Goal: Information Seeking & Learning: Learn about a topic

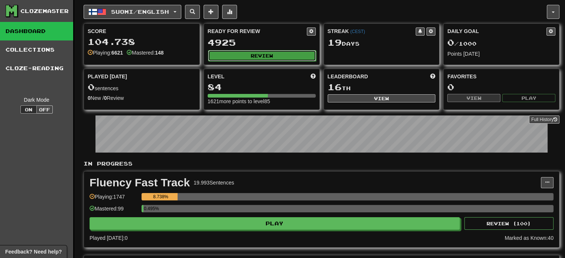
click at [229, 56] on button "Review" at bounding box center [262, 55] width 108 height 11
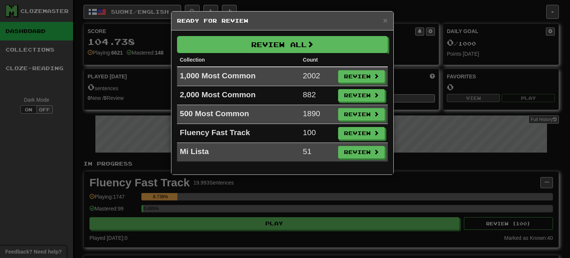
click at [350, 139] on td "Review" at bounding box center [361, 133] width 53 height 19
click at [355, 137] on button "Review" at bounding box center [362, 133] width 47 height 13
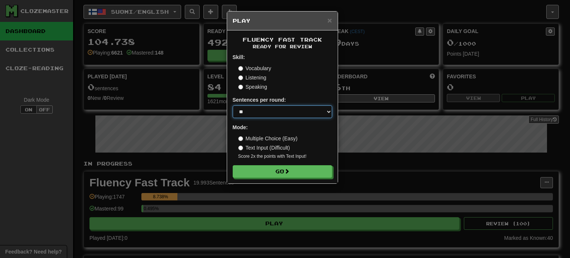
click at [275, 116] on select "* ** ** ** ** ** *** ********" at bounding box center [282, 111] width 99 height 13
select select "**"
click at [233, 105] on select "* ** ** ** ** ** *** ********" at bounding box center [282, 111] width 99 height 13
click at [272, 141] on label "Multiple Choice (Easy)" at bounding box center [267, 138] width 59 height 7
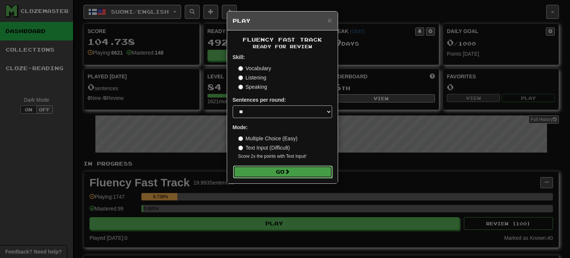
click at [276, 172] on button "Go" at bounding box center [282, 172] width 99 height 13
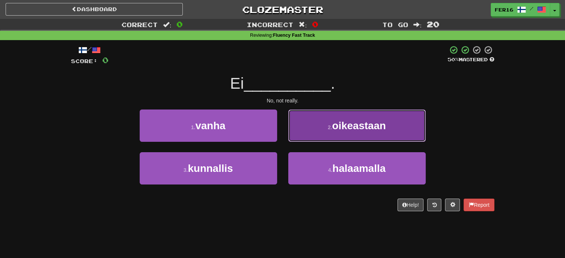
click at [309, 117] on button "2 . oikeastaan" at bounding box center [356, 126] width 137 height 32
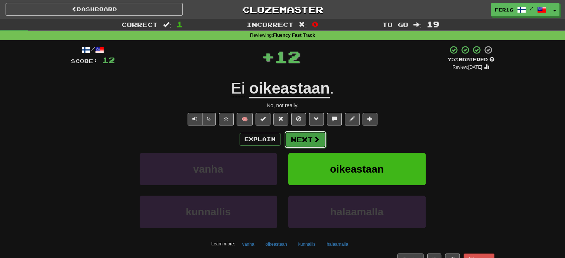
click at [308, 138] on button "Next" at bounding box center [305, 139] width 42 height 17
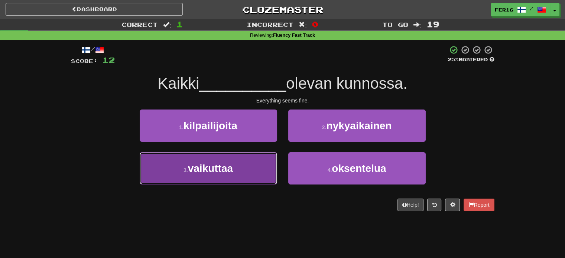
click at [252, 163] on button "3 . vaikuttaa" at bounding box center [208, 168] width 137 height 32
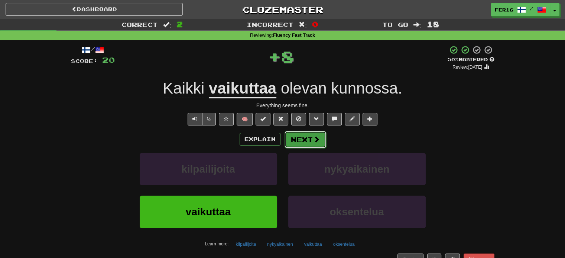
click at [308, 141] on button "Next" at bounding box center [305, 139] width 42 height 17
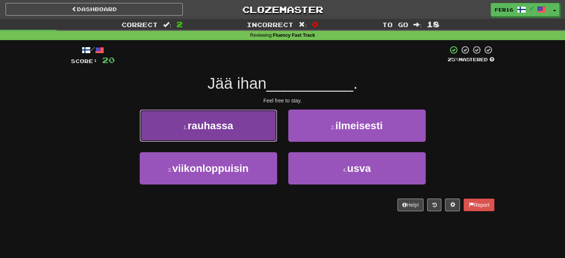
click at [240, 127] on button "1 . rauhassa" at bounding box center [208, 126] width 137 height 32
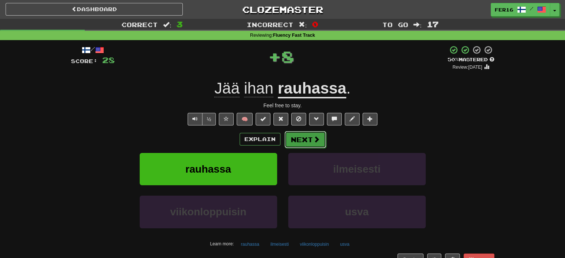
click at [309, 143] on button "Next" at bounding box center [305, 139] width 42 height 17
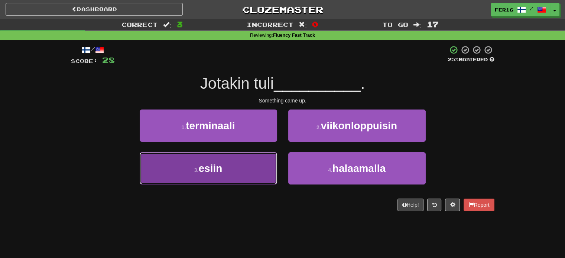
click at [252, 170] on button "3 . esiin" at bounding box center [208, 168] width 137 height 32
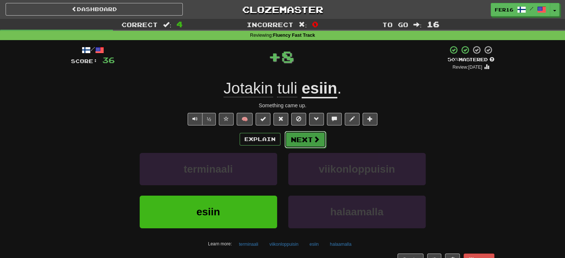
click at [305, 138] on button "Next" at bounding box center [305, 139] width 42 height 17
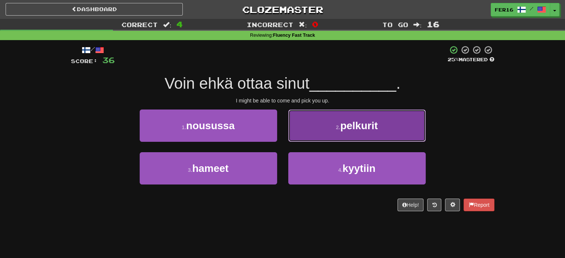
click at [312, 131] on button "2 . pelkurit" at bounding box center [356, 126] width 137 height 32
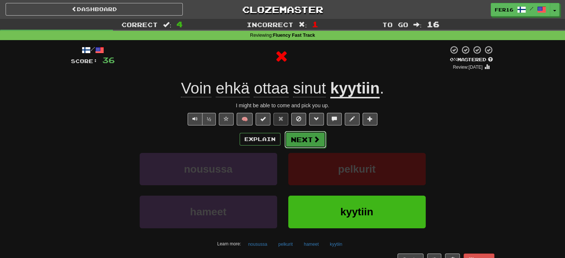
click at [305, 135] on button "Next" at bounding box center [305, 139] width 42 height 17
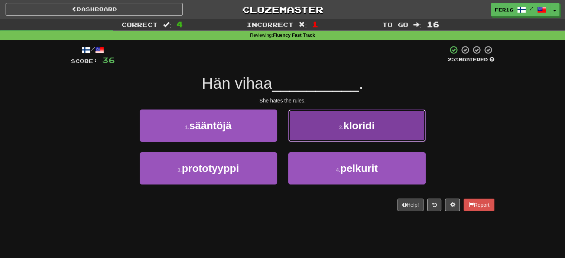
click at [295, 137] on button "2 . kloridi" at bounding box center [356, 126] width 137 height 32
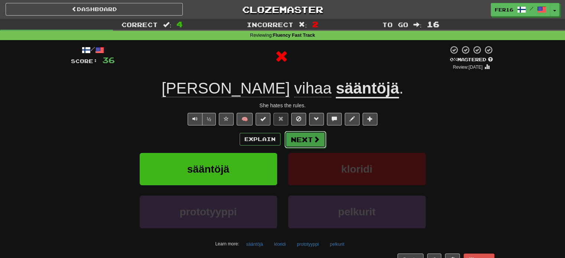
click at [298, 137] on button "Next" at bounding box center [305, 139] width 42 height 17
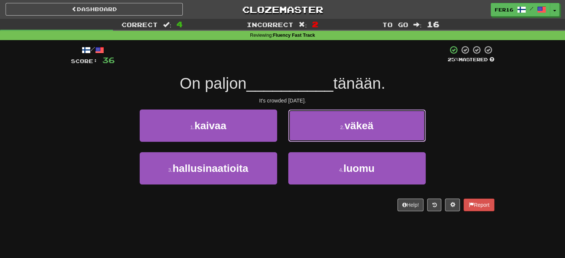
click at [298, 137] on button "2 . väkeä" at bounding box center [356, 126] width 137 height 32
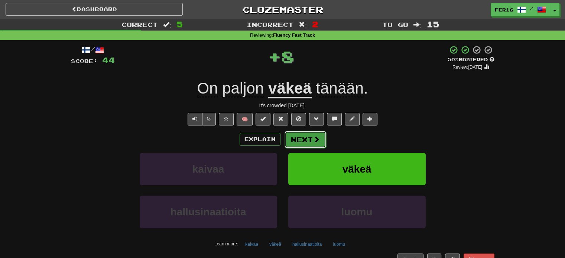
click at [291, 137] on button "Next" at bounding box center [305, 139] width 42 height 17
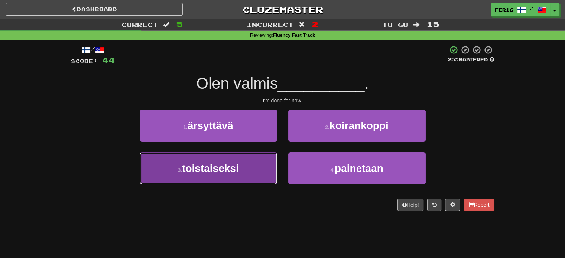
click at [256, 159] on button "3 . toistaiseksi" at bounding box center [208, 168] width 137 height 32
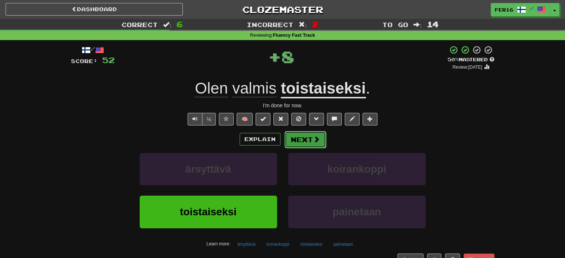
click at [296, 144] on button "Next" at bounding box center [305, 139] width 42 height 17
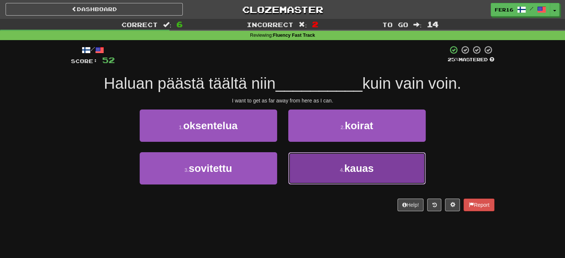
click at [322, 164] on button "4 . kauas" at bounding box center [356, 168] width 137 height 32
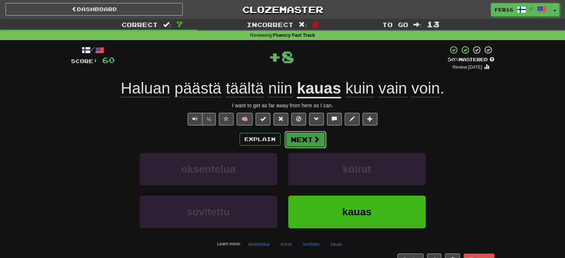
click at [310, 141] on button "Next" at bounding box center [305, 139] width 42 height 17
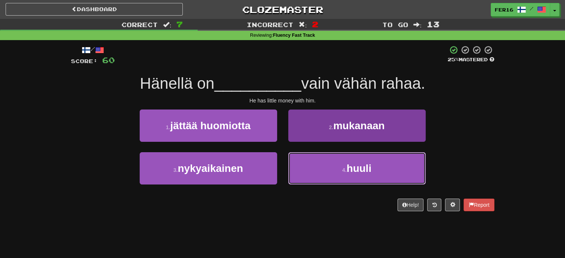
click at [315, 172] on button "4 . huuli" at bounding box center [356, 168] width 137 height 32
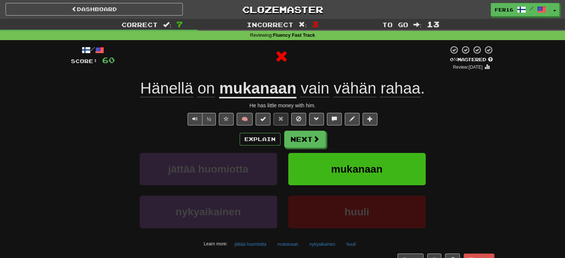
click at [307, 148] on div "Explain Next jättää huomiotta mukanaan nykyaikainen huuli Learn more: jättää hu…" at bounding box center [282, 190] width 423 height 119
click at [307, 136] on button "Next" at bounding box center [305, 139] width 42 height 17
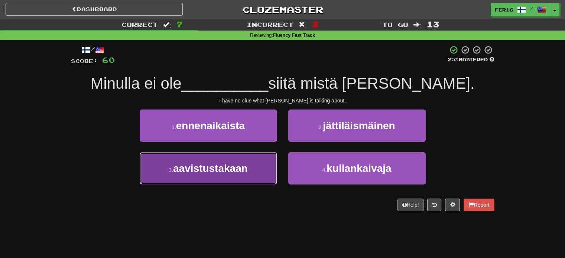
click at [270, 166] on button "3 . aavistustakaan" at bounding box center [208, 168] width 137 height 32
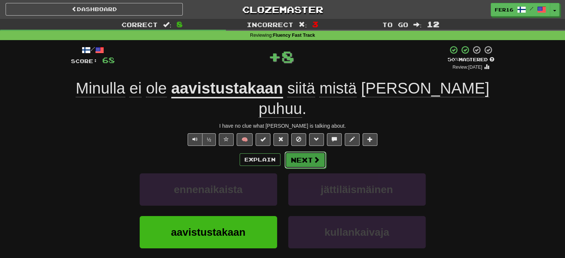
click at [301, 151] on button "Next" at bounding box center [305, 159] width 42 height 17
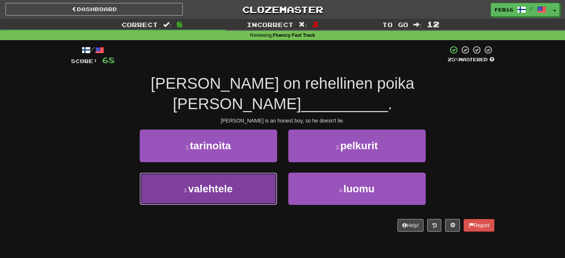
click at [245, 173] on button "3 . valehtele" at bounding box center [208, 189] width 137 height 32
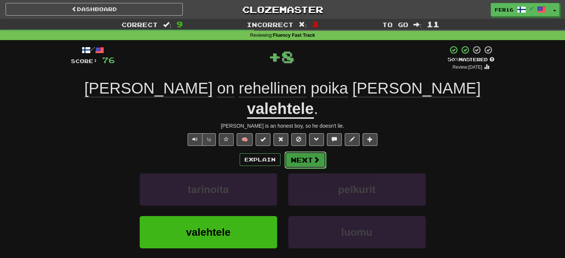
click at [297, 151] on button "Next" at bounding box center [305, 159] width 42 height 17
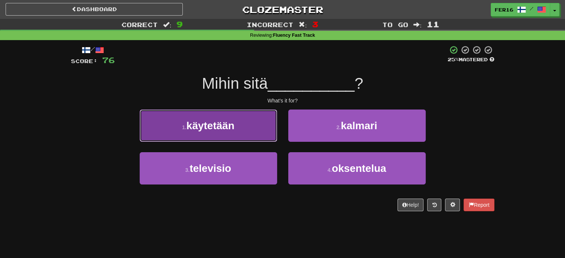
click at [269, 137] on button "1 . käytetään" at bounding box center [208, 126] width 137 height 32
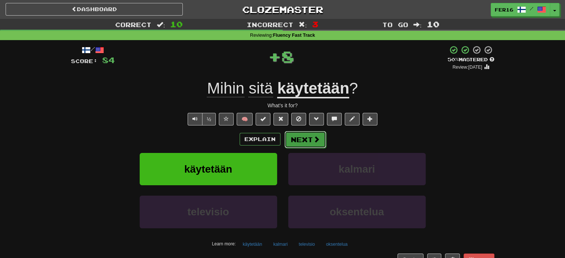
click at [295, 133] on button "Next" at bounding box center [305, 139] width 42 height 17
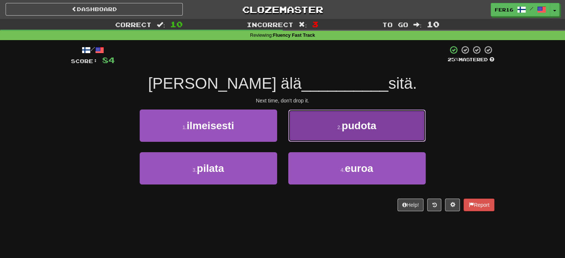
click at [306, 132] on button "2 . pudota" at bounding box center [356, 126] width 137 height 32
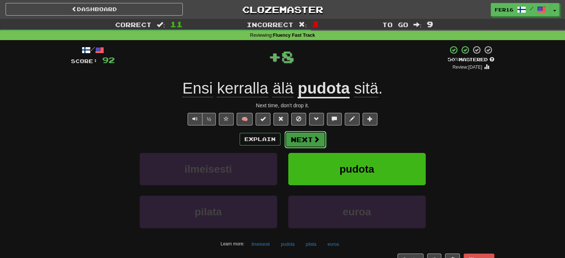
click at [303, 138] on button "Next" at bounding box center [305, 139] width 42 height 17
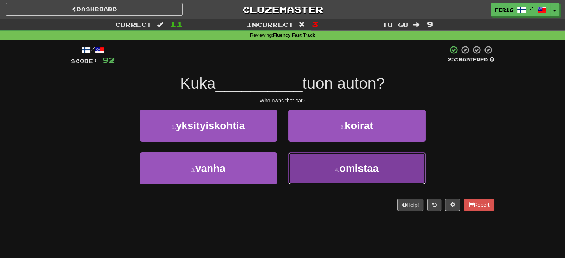
click at [311, 172] on button "4 . omistaa" at bounding box center [356, 168] width 137 height 32
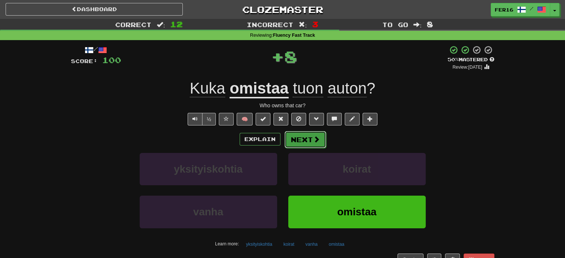
click at [308, 142] on button "Next" at bounding box center [305, 139] width 42 height 17
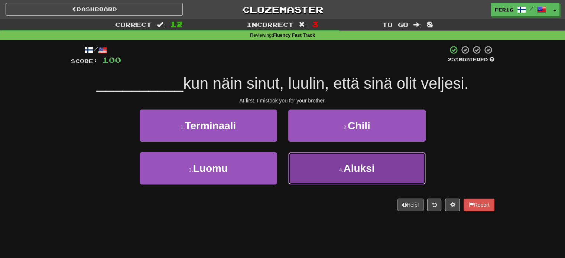
click at [313, 168] on button "4 . Aluksi" at bounding box center [356, 168] width 137 height 32
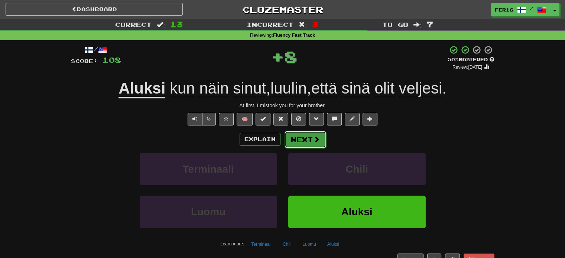
click at [302, 147] on button "Next" at bounding box center [305, 139] width 42 height 17
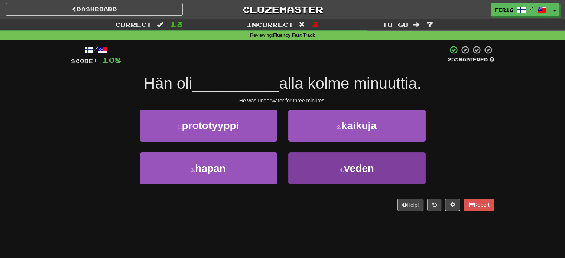
drag, startPoint x: 302, startPoint y: 147, endPoint x: 313, endPoint y: 167, distance: 23.6
click at [313, 167] on div "1 . prototyyppi 2 . kaikuja 3 . hapan 4 . veden" at bounding box center [282, 153] width 434 height 86
click at [313, 167] on button "4 . veden" at bounding box center [356, 168] width 137 height 32
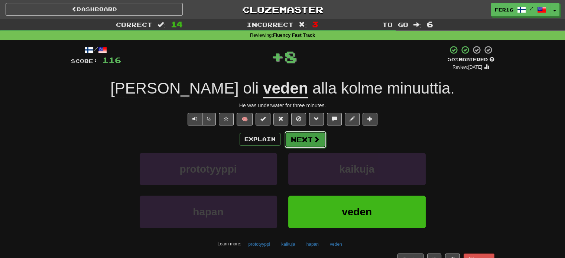
click at [302, 140] on button "Next" at bounding box center [305, 139] width 42 height 17
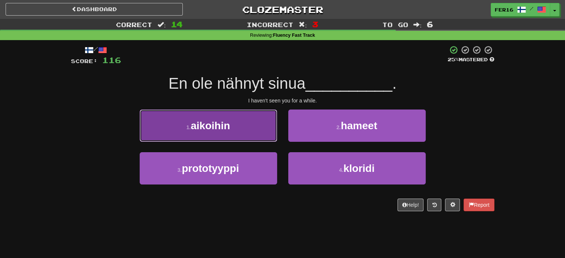
click at [271, 133] on button "1 . aikoihin" at bounding box center [208, 126] width 137 height 32
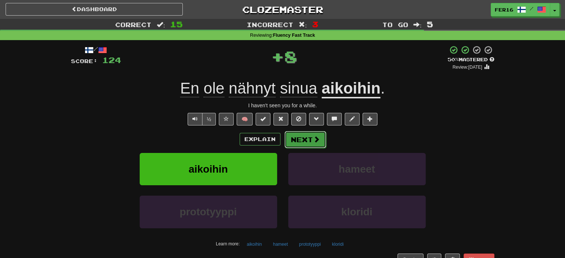
click at [295, 140] on button "Next" at bounding box center [305, 139] width 42 height 17
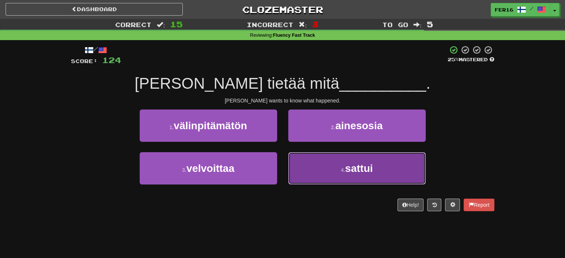
click at [301, 162] on button "4 . sattui" at bounding box center [356, 168] width 137 height 32
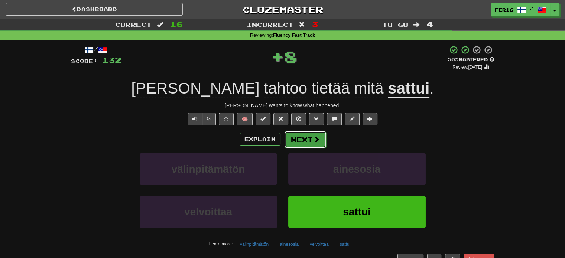
click at [301, 144] on button "Next" at bounding box center [305, 139] width 42 height 17
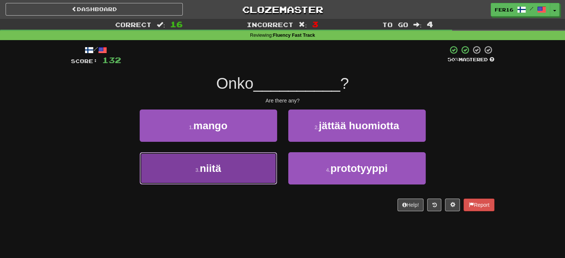
click at [274, 161] on button "3 . niitä" at bounding box center [208, 168] width 137 height 32
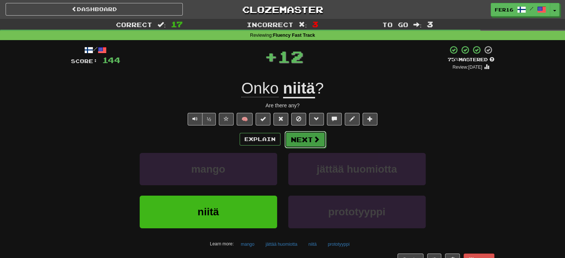
click at [299, 141] on button "Next" at bounding box center [305, 139] width 42 height 17
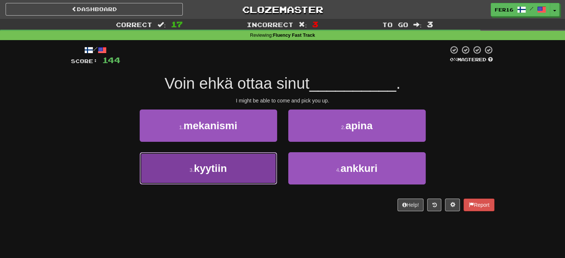
click at [255, 157] on button "3 . kyytiin" at bounding box center [208, 168] width 137 height 32
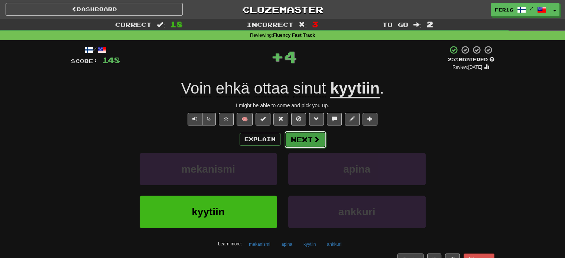
click at [286, 142] on button "Next" at bounding box center [305, 139] width 42 height 17
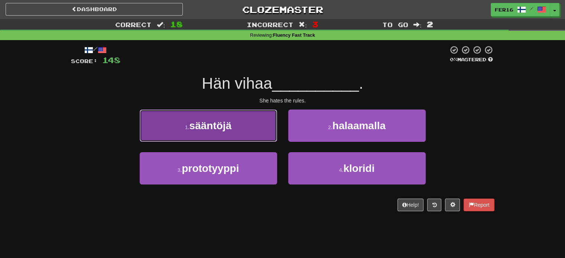
click at [267, 135] on button "1 . sääntöjä" at bounding box center [208, 126] width 137 height 32
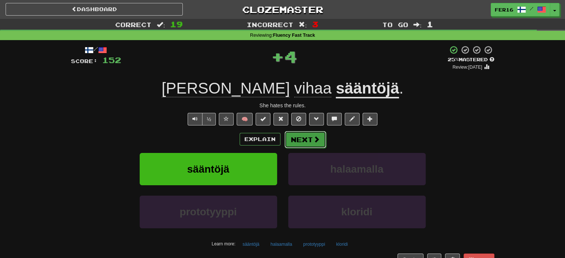
click at [288, 139] on button "Next" at bounding box center [305, 139] width 42 height 17
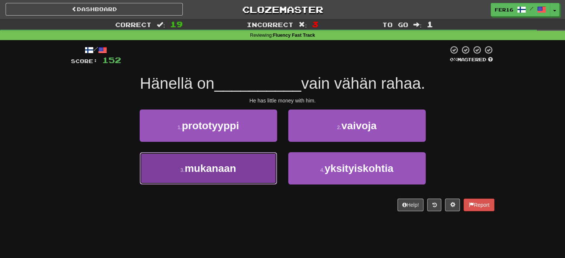
click at [262, 162] on button "3 . mukanaan" at bounding box center [208, 168] width 137 height 32
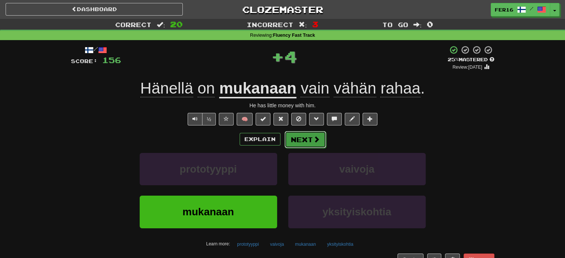
click at [288, 139] on button "Next" at bounding box center [305, 139] width 42 height 17
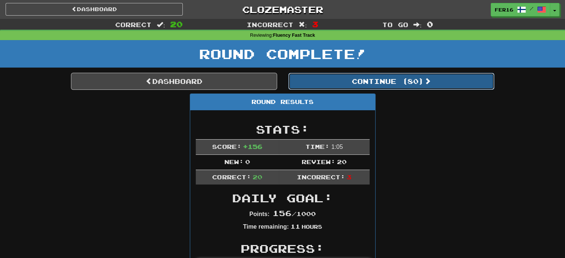
click at [316, 84] on button "Continue ( 80 )" at bounding box center [391, 81] width 206 height 17
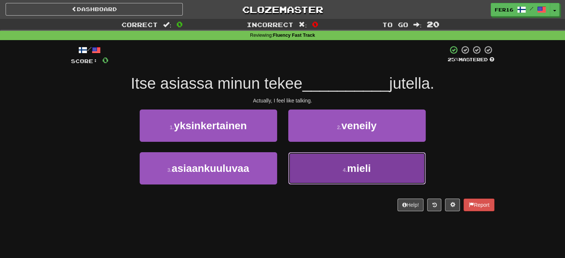
click at [311, 169] on button "4 . mieli" at bounding box center [356, 168] width 137 height 32
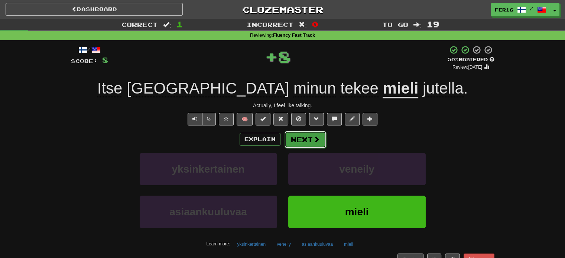
click at [306, 138] on button "Next" at bounding box center [305, 139] width 42 height 17
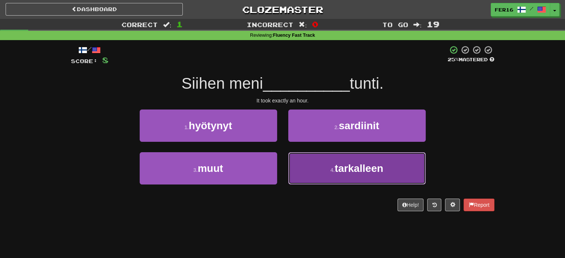
click at [324, 166] on button "4 . tarkalleen" at bounding box center [356, 168] width 137 height 32
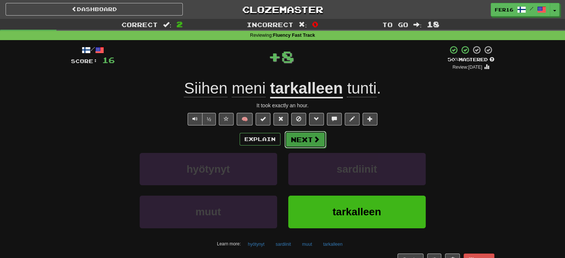
click at [316, 141] on span at bounding box center [316, 139] width 7 height 7
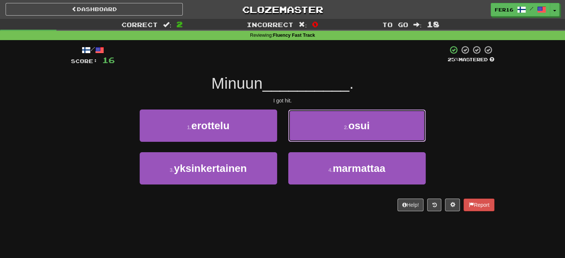
click at [316, 141] on button "2 . osui" at bounding box center [356, 126] width 137 height 32
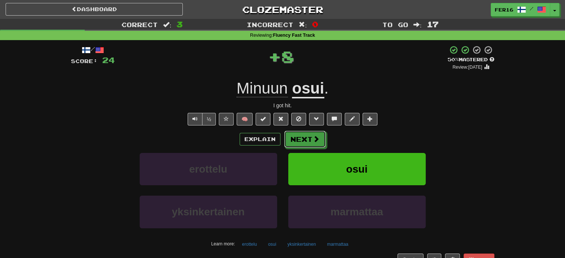
click at [316, 141] on span at bounding box center [316, 138] width 7 height 7
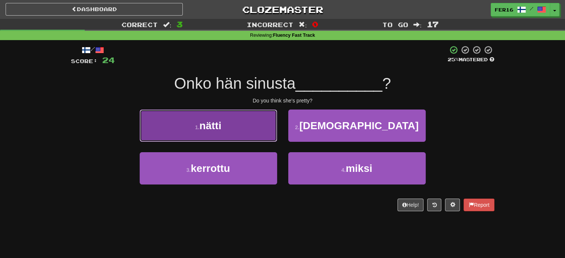
click at [257, 115] on button "1 . nätti" at bounding box center [208, 126] width 137 height 32
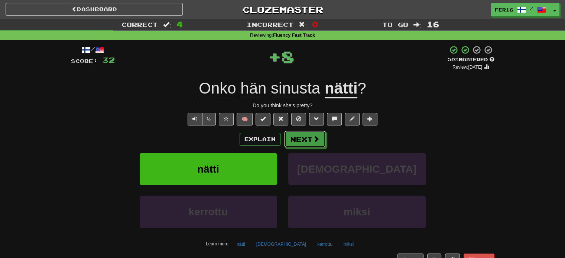
click at [292, 131] on div "Explain Next" at bounding box center [282, 139] width 423 height 17
click at [293, 132] on button "Next" at bounding box center [305, 139] width 42 height 17
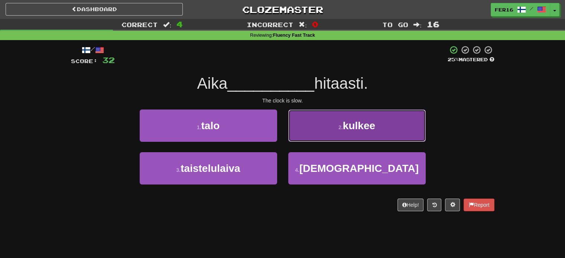
click at [307, 132] on button "2 . kulkee" at bounding box center [356, 126] width 137 height 32
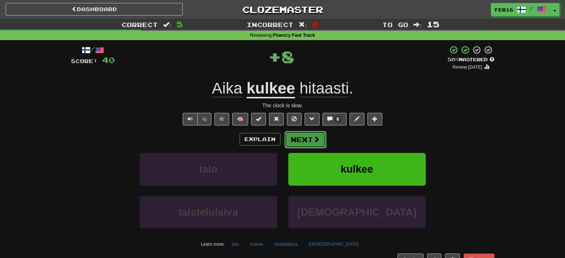
click at [308, 139] on button "Next" at bounding box center [305, 139] width 42 height 17
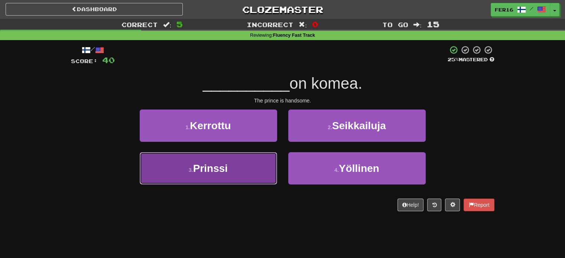
click at [269, 159] on button "3 . Prinssi" at bounding box center [208, 168] width 137 height 32
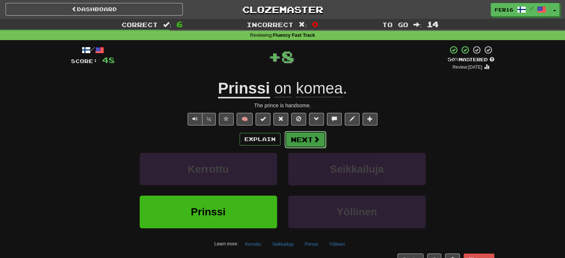
click at [291, 142] on button "Next" at bounding box center [305, 139] width 42 height 17
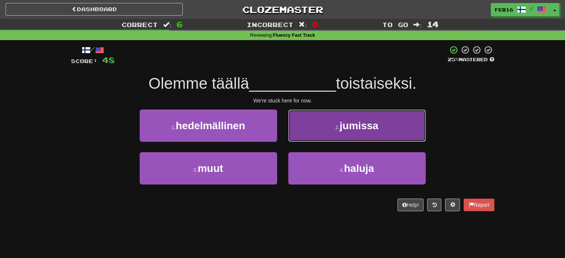
click at [310, 135] on button "2 . jumissa" at bounding box center [356, 126] width 137 height 32
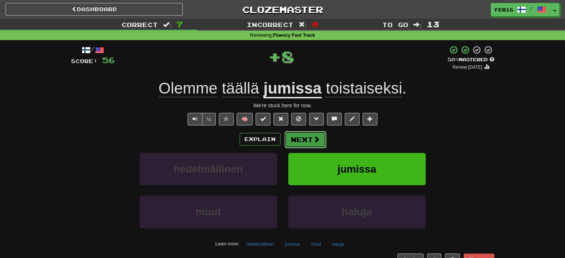
click at [301, 140] on button "Next" at bounding box center [305, 139] width 42 height 17
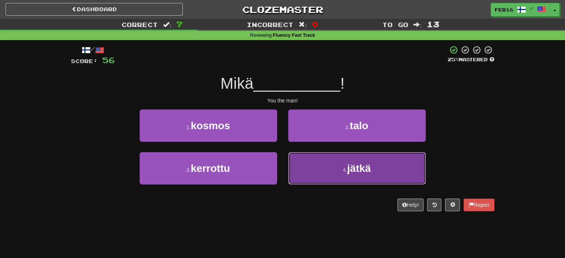
click at [331, 173] on button "4 . jätkä" at bounding box center [356, 168] width 137 height 32
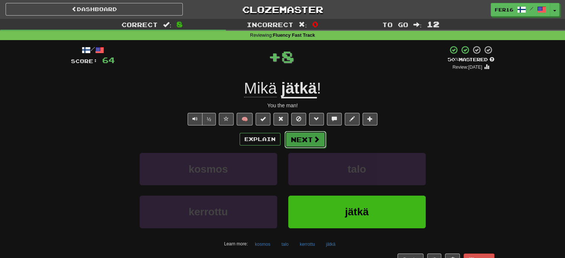
click at [315, 139] on span at bounding box center [316, 139] width 7 height 7
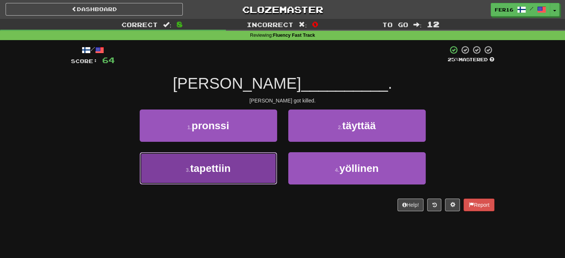
click at [257, 175] on button "3 . tapettiin" at bounding box center [208, 168] width 137 height 32
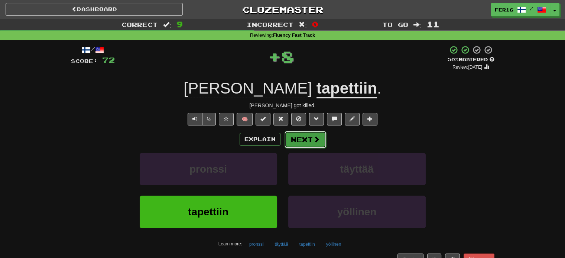
click at [290, 146] on button "Next" at bounding box center [305, 139] width 42 height 17
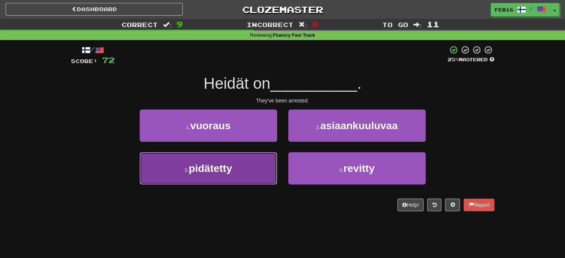
click at [272, 159] on button "3 . pidätetty" at bounding box center [208, 168] width 137 height 32
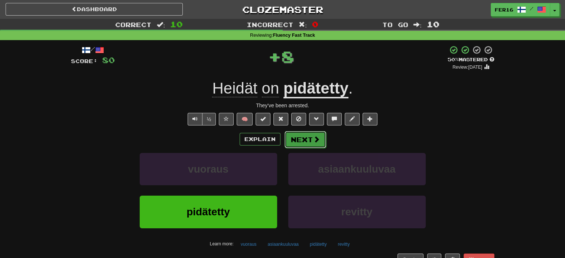
click at [302, 133] on button "Next" at bounding box center [305, 139] width 42 height 17
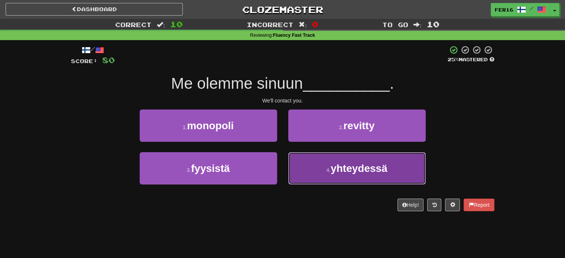
click at [322, 175] on button "4 . yhteydessä" at bounding box center [356, 168] width 137 height 32
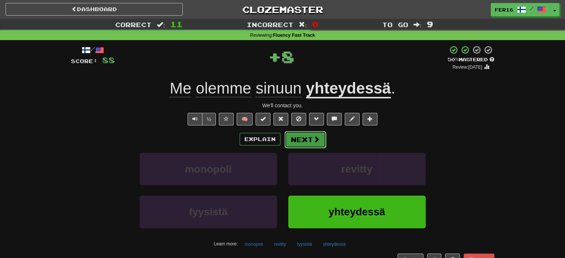
click at [302, 137] on button "Next" at bounding box center [305, 139] width 42 height 17
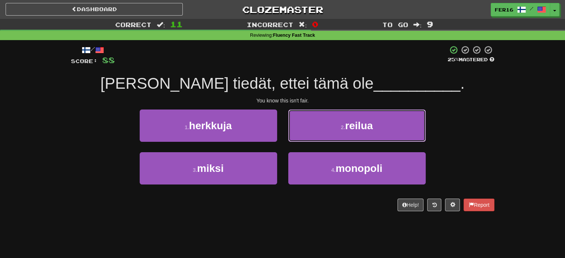
click at [302, 137] on button "2 . reilua" at bounding box center [356, 126] width 137 height 32
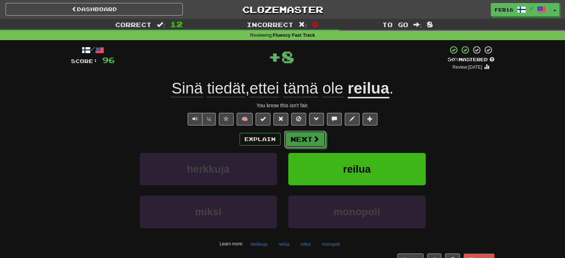
click at [302, 137] on button "Next" at bounding box center [305, 139] width 42 height 17
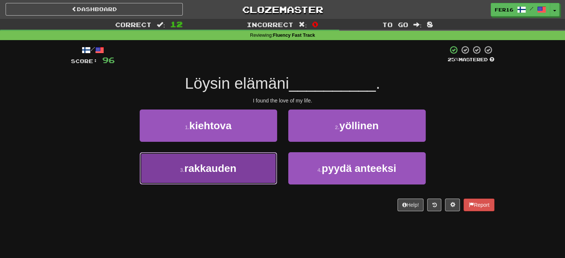
click at [258, 166] on button "3 . rakkauden" at bounding box center [208, 168] width 137 height 32
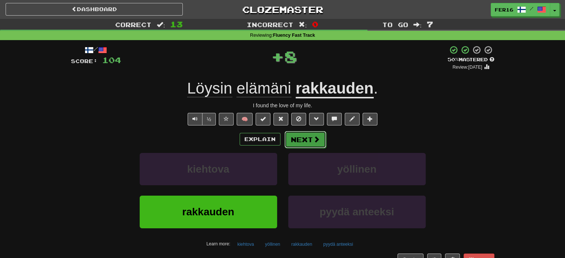
click at [290, 140] on button "Next" at bounding box center [305, 139] width 42 height 17
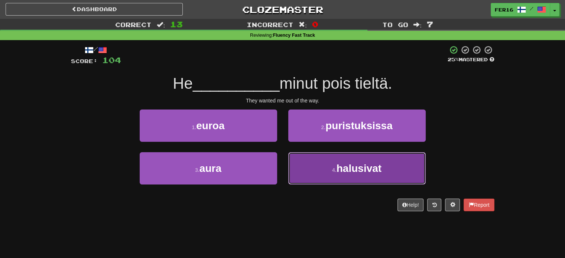
click at [307, 162] on button "4 . halusivat" at bounding box center [356, 168] width 137 height 32
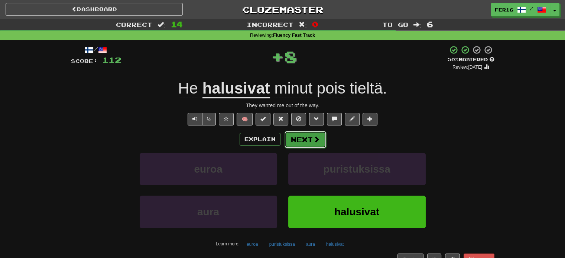
click at [303, 141] on button "Next" at bounding box center [305, 139] width 42 height 17
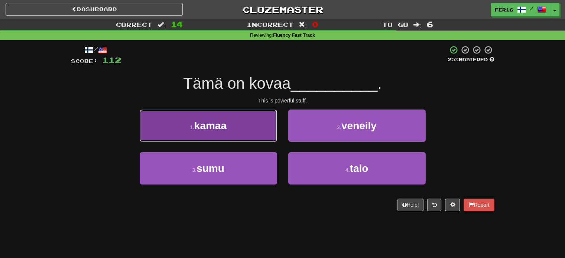
click at [245, 123] on button "1 . kamaa" at bounding box center [208, 126] width 137 height 32
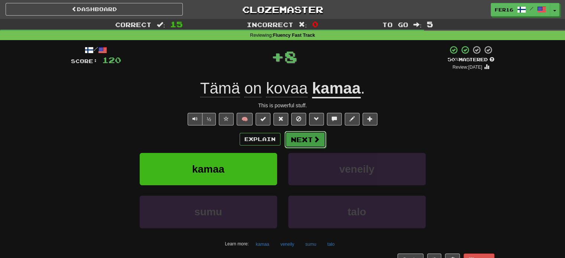
click at [290, 147] on button "Next" at bounding box center [305, 139] width 42 height 17
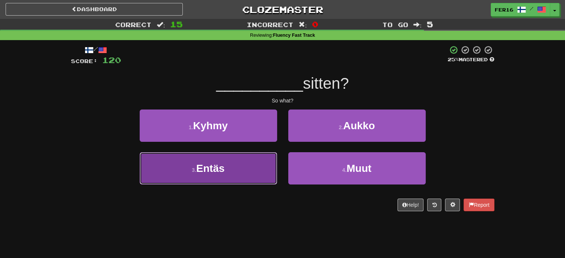
click at [250, 169] on button "3 . Entäs" at bounding box center [208, 168] width 137 height 32
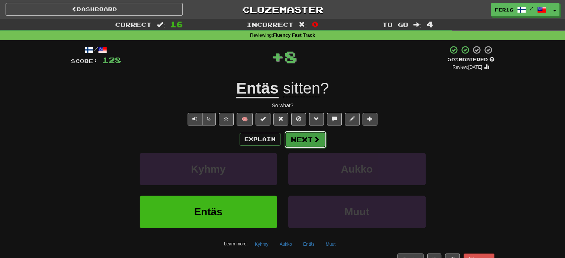
click at [291, 137] on button "Next" at bounding box center [305, 139] width 42 height 17
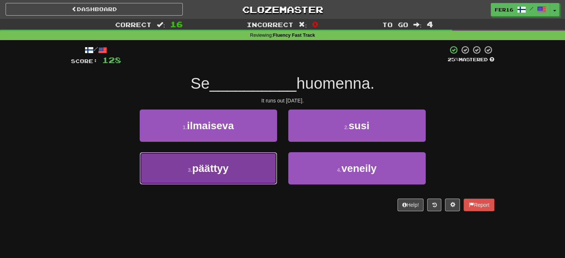
click at [257, 169] on button "3 . päättyy" at bounding box center [208, 168] width 137 height 32
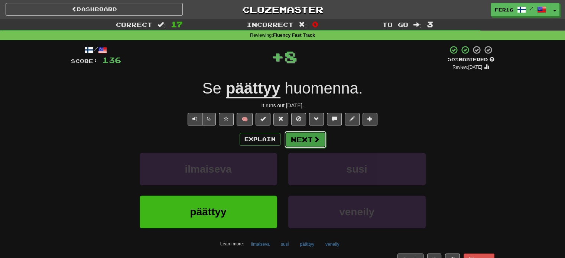
click at [303, 139] on button "Next" at bounding box center [305, 139] width 42 height 17
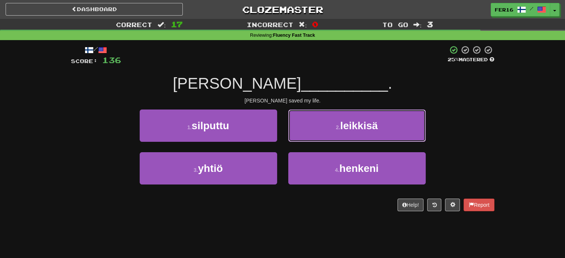
click at [303, 139] on button "2 . leikkisä" at bounding box center [356, 126] width 137 height 32
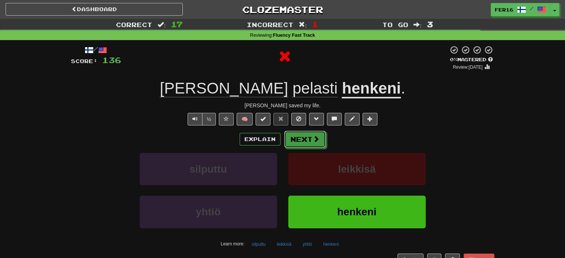
click at [303, 139] on button "Next" at bounding box center [305, 139] width 42 height 17
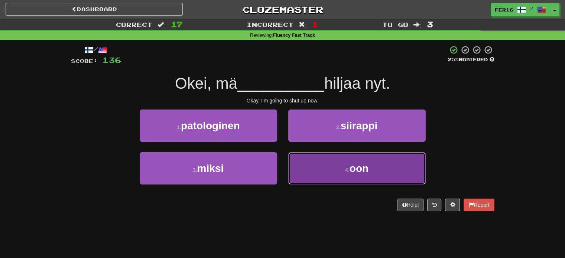
click at [306, 173] on button "4 . oon" at bounding box center [356, 168] width 137 height 32
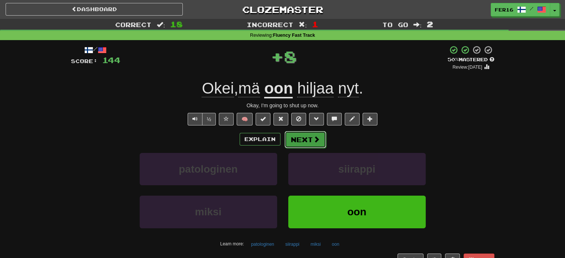
click at [304, 142] on button "Next" at bounding box center [305, 139] width 42 height 17
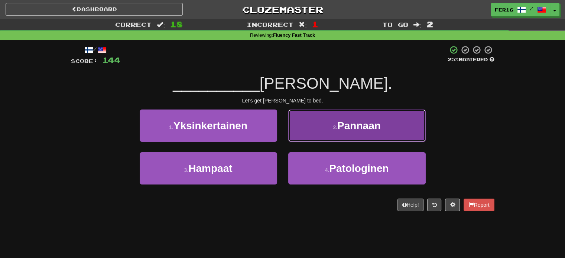
click at [301, 135] on button "2 . [GEOGRAPHIC_DATA]" at bounding box center [356, 126] width 137 height 32
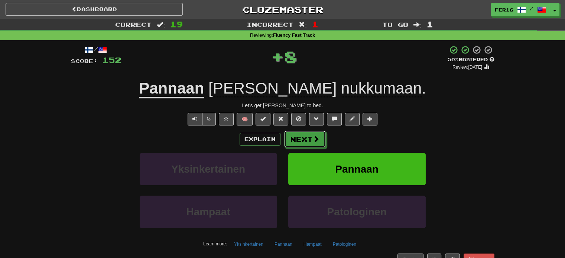
click at [301, 135] on button "Next" at bounding box center [305, 139] width 42 height 17
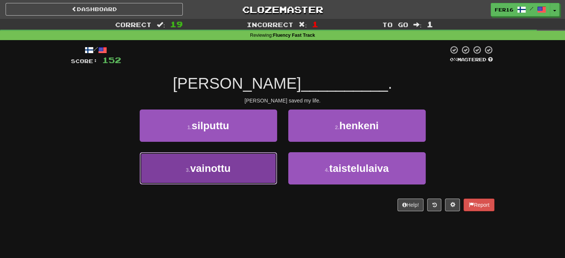
click at [252, 163] on button "3 . vainottu" at bounding box center [208, 168] width 137 height 32
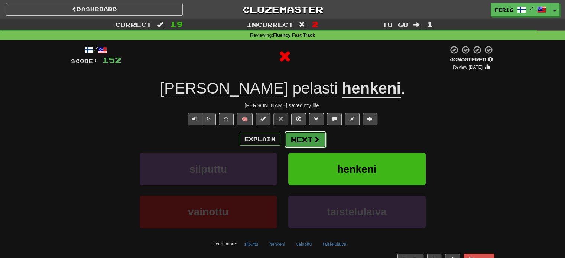
click at [298, 140] on button "Next" at bounding box center [305, 139] width 42 height 17
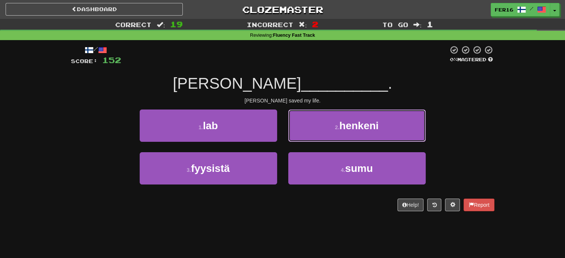
click at [298, 140] on button "2 . henkeni" at bounding box center [356, 126] width 137 height 32
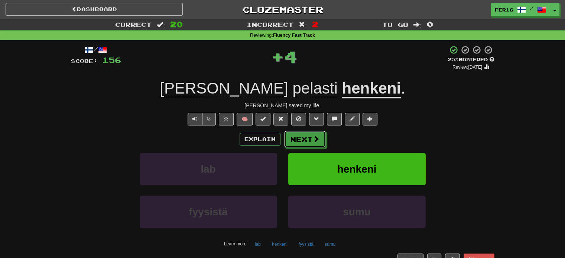
click at [298, 140] on button "Next" at bounding box center [305, 139] width 42 height 17
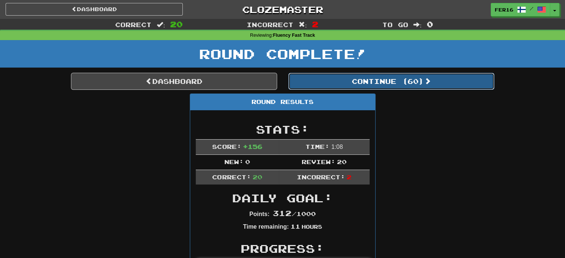
click at [320, 74] on button "Continue ( 60 )" at bounding box center [391, 81] width 206 height 17
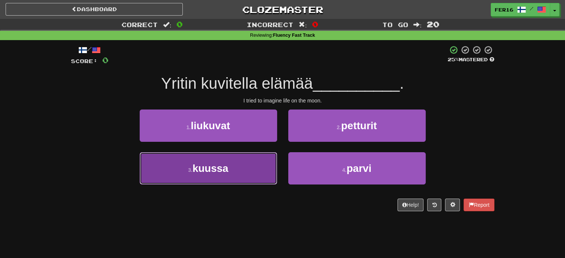
click at [257, 161] on button "3 . kuussa" at bounding box center [208, 168] width 137 height 32
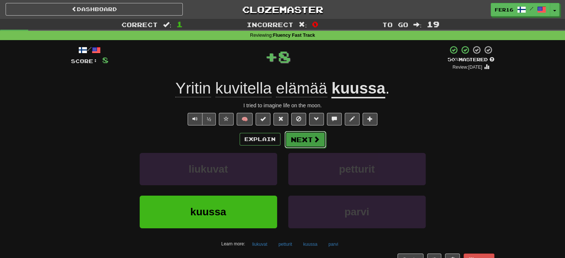
click at [287, 141] on button "Next" at bounding box center [305, 139] width 42 height 17
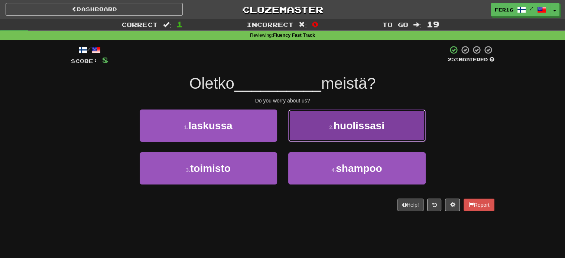
click at [329, 117] on button "2 . huolissasi" at bounding box center [356, 126] width 137 height 32
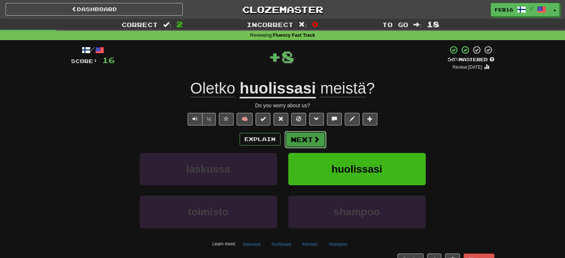
click at [309, 136] on button "Next" at bounding box center [305, 139] width 42 height 17
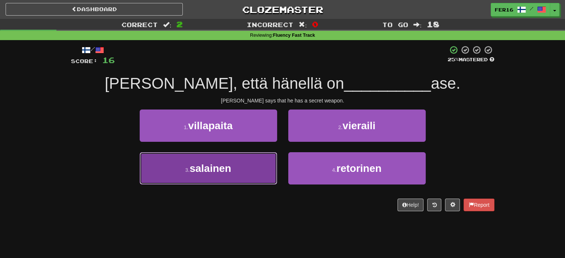
click at [246, 180] on button "3 . salainen" at bounding box center [208, 168] width 137 height 32
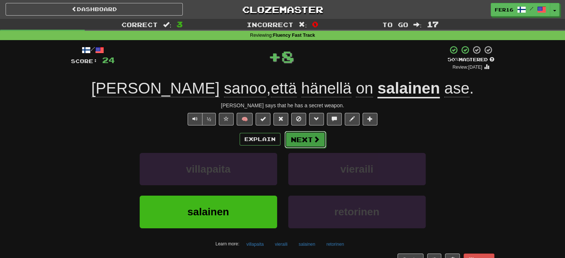
click at [287, 142] on button "Next" at bounding box center [305, 139] width 42 height 17
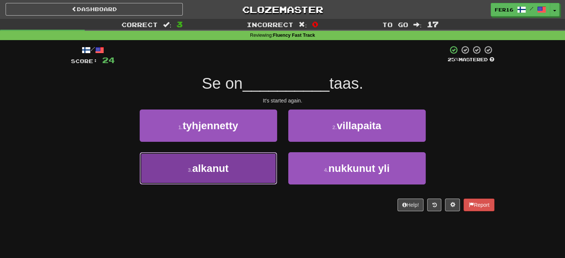
click at [254, 169] on button "3 . alkanut" at bounding box center [208, 168] width 137 height 32
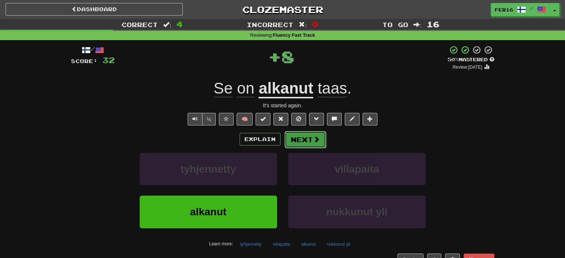
click at [299, 141] on button "Next" at bounding box center [305, 139] width 42 height 17
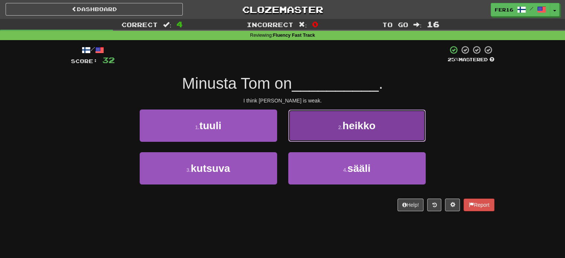
click at [309, 132] on button "2 . heikko" at bounding box center [356, 126] width 137 height 32
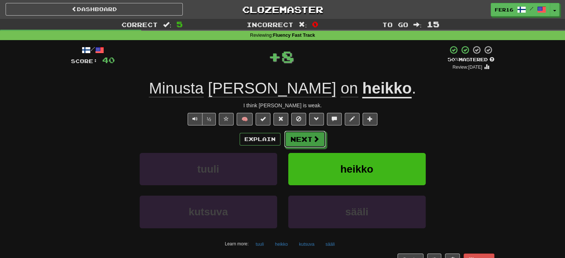
click at [309, 132] on button "Next" at bounding box center [305, 139] width 42 height 17
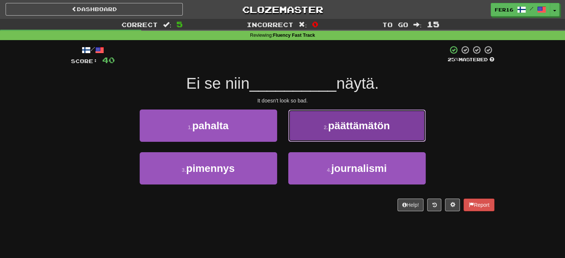
click at [311, 133] on button "2 . päättämätön" at bounding box center [356, 126] width 137 height 32
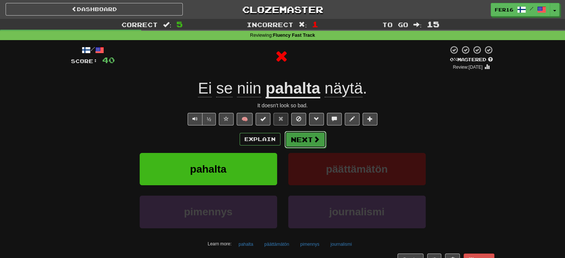
click at [304, 141] on button "Next" at bounding box center [305, 139] width 42 height 17
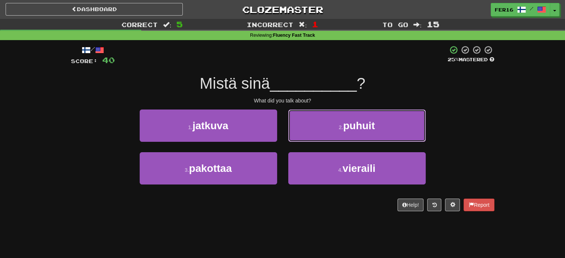
click at [304, 141] on button "2 . puhuit" at bounding box center [356, 126] width 137 height 32
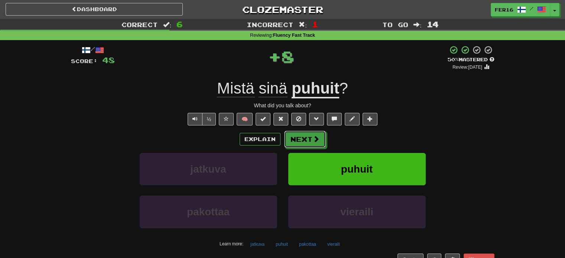
click at [304, 141] on button "Next" at bounding box center [305, 139] width 42 height 17
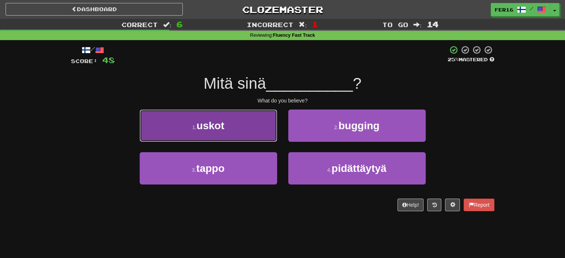
click at [252, 135] on button "1 . uskot" at bounding box center [208, 126] width 137 height 32
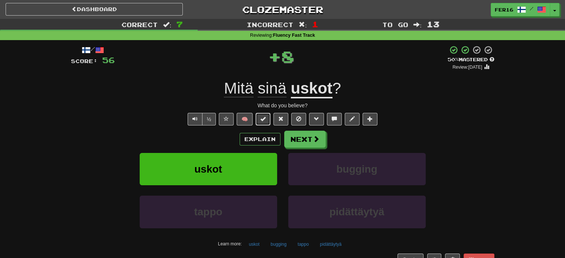
click at [263, 123] on button at bounding box center [262, 119] width 15 height 13
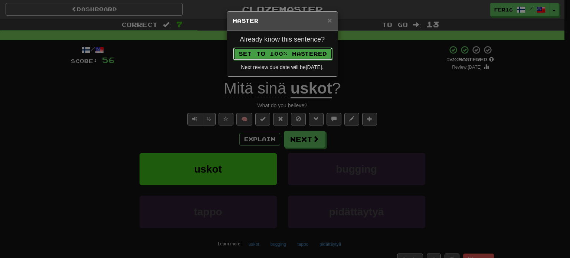
click at [274, 56] on button "Set to 100% Mastered" at bounding box center [282, 54] width 99 height 13
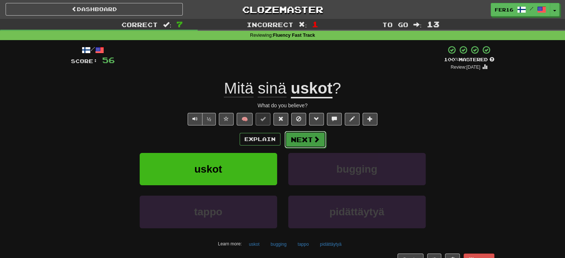
click at [301, 131] on button "Next" at bounding box center [305, 139] width 42 height 17
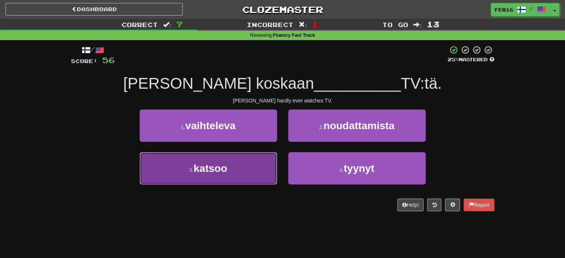
click at [258, 172] on button "3 . katsoo" at bounding box center [208, 168] width 137 height 32
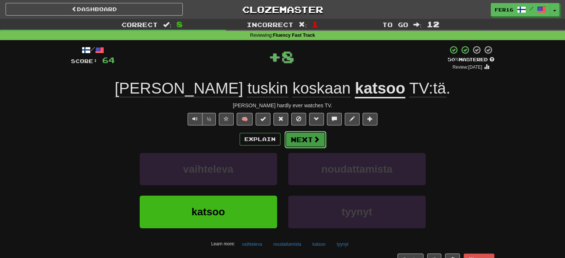
click at [294, 142] on button "Next" at bounding box center [305, 139] width 42 height 17
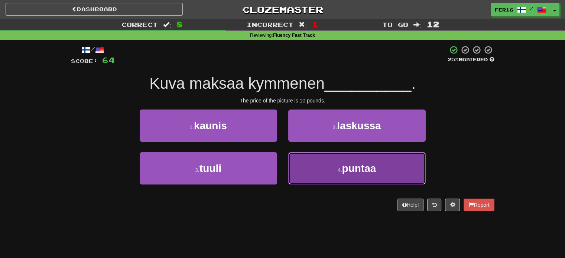
click at [312, 172] on button "4 . puntaa" at bounding box center [356, 168] width 137 height 32
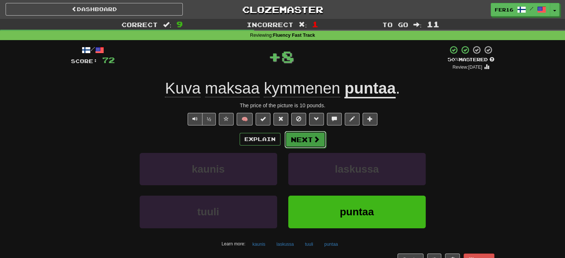
click at [295, 136] on button "Next" at bounding box center [305, 139] width 42 height 17
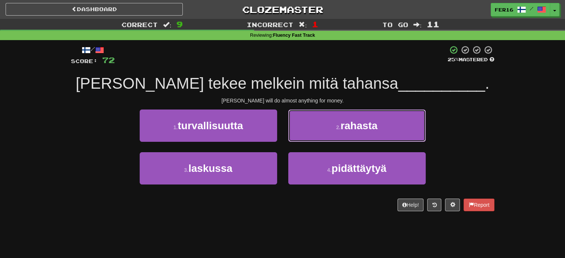
click at [295, 136] on button "2 . rahasta" at bounding box center [356, 126] width 137 height 32
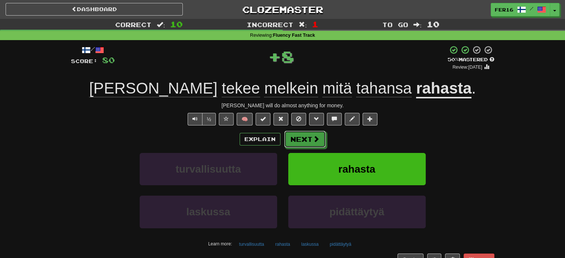
click at [295, 136] on button "Next" at bounding box center [305, 139] width 42 height 17
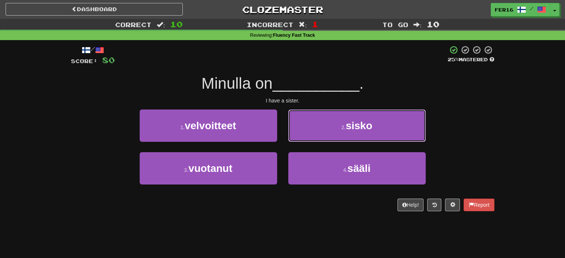
click at [295, 136] on button "2 . sisko" at bounding box center [356, 126] width 137 height 32
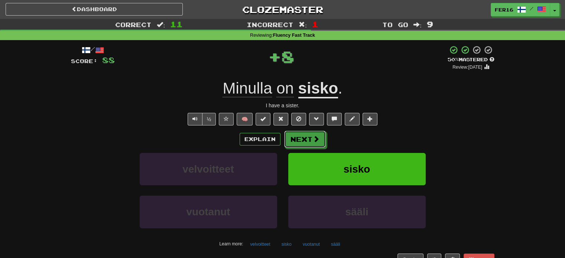
click at [295, 136] on button "Next" at bounding box center [305, 139] width 42 height 17
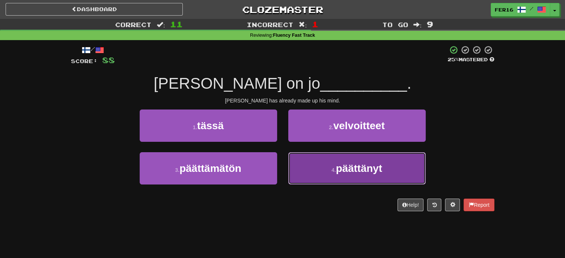
click at [297, 173] on button "4 . päättänyt" at bounding box center [356, 168] width 137 height 32
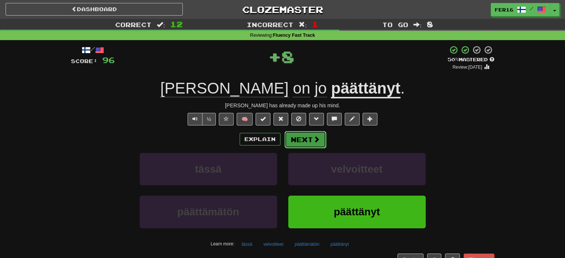
click at [296, 145] on button "Next" at bounding box center [305, 139] width 42 height 17
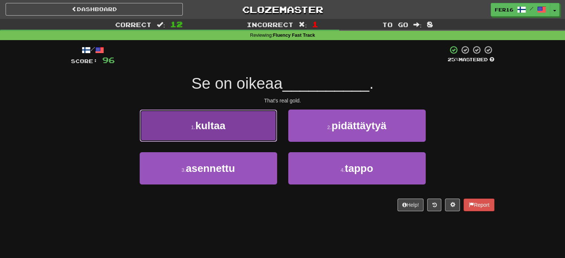
click at [242, 138] on button "1 . kultaa" at bounding box center [208, 126] width 137 height 32
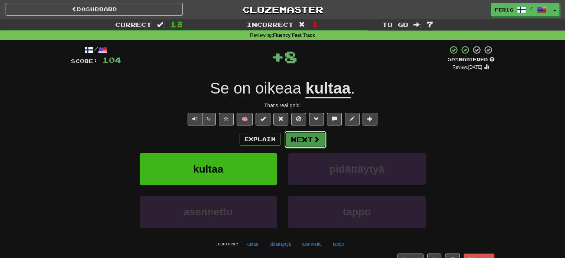
click at [289, 141] on button "Next" at bounding box center [305, 139] width 42 height 17
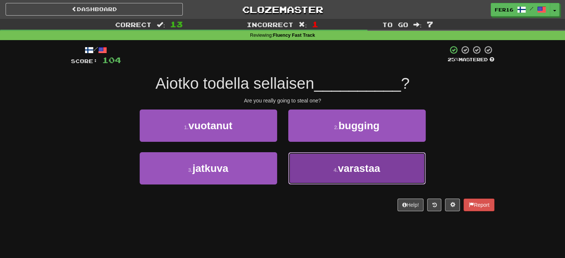
click at [304, 172] on button "4 . varastaa" at bounding box center [356, 168] width 137 height 32
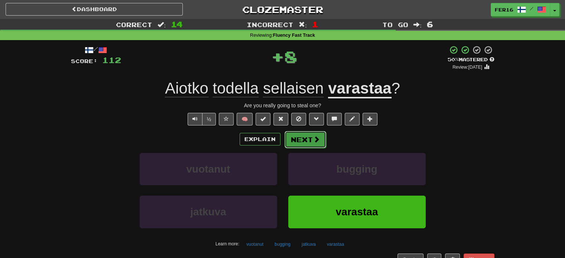
click at [300, 141] on button "Next" at bounding box center [305, 139] width 42 height 17
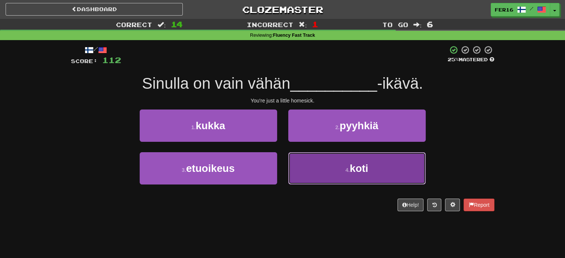
click at [312, 172] on button "4 . koti" at bounding box center [356, 168] width 137 height 32
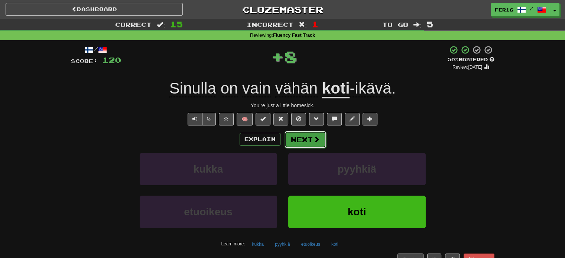
click at [302, 146] on button "Next" at bounding box center [305, 139] width 42 height 17
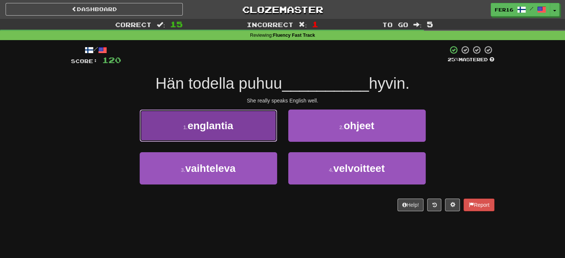
click at [256, 133] on button "1 . englantia" at bounding box center [208, 126] width 137 height 32
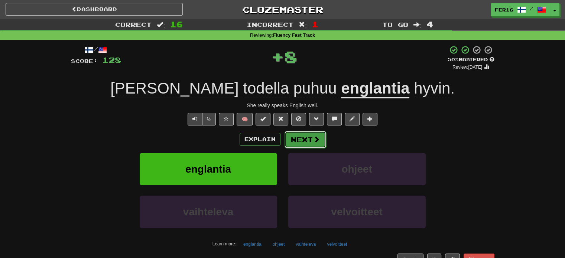
click at [295, 136] on button "Next" at bounding box center [305, 139] width 42 height 17
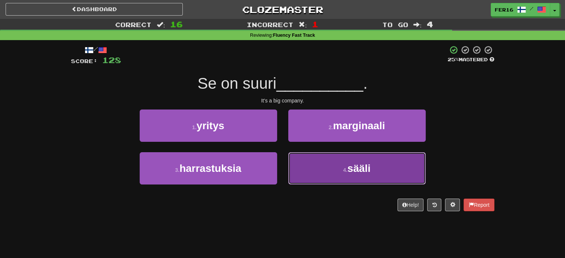
click at [299, 173] on button "4 . sääli" at bounding box center [356, 168] width 137 height 32
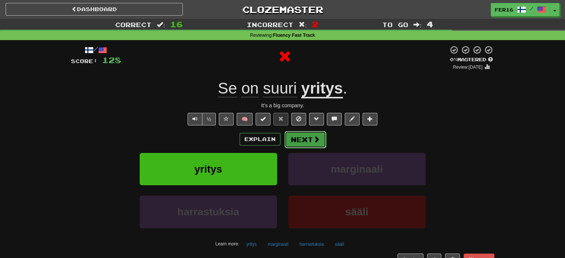
click at [296, 136] on button "Next" at bounding box center [305, 139] width 42 height 17
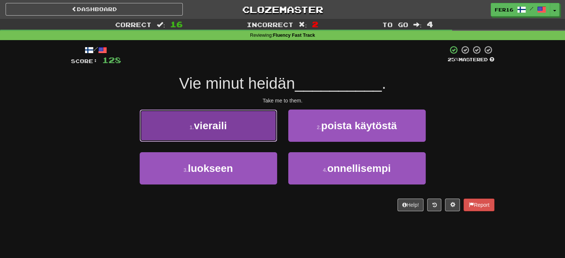
click at [246, 130] on button "1 . vieraili" at bounding box center [208, 126] width 137 height 32
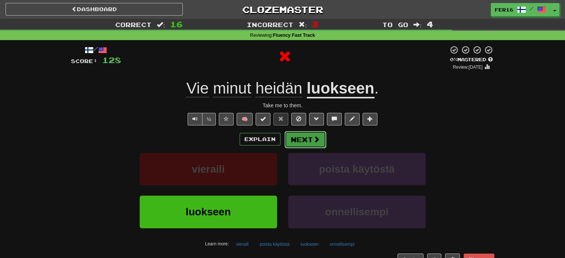
click at [297, 140] on button "Next" at bounding box center [305, 139] width 42 height 17
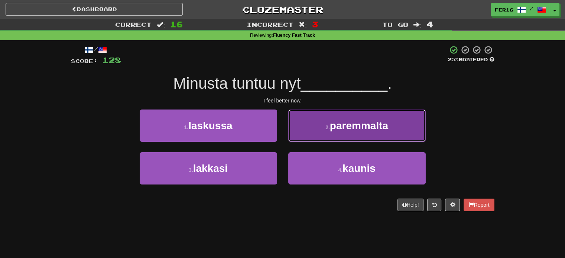
click at [307, 135] on button "2 . paremmalta" at bounding box center [356, 126] width 137 height 32
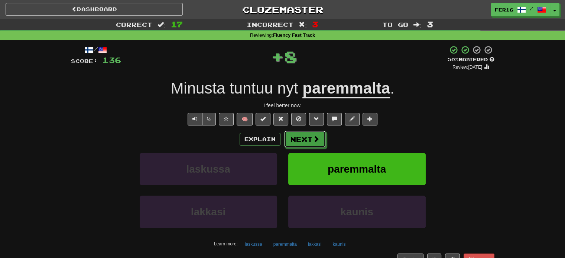
click at [307, 135] on button "Next" at bounding box center [305, 139] width 42 height 17
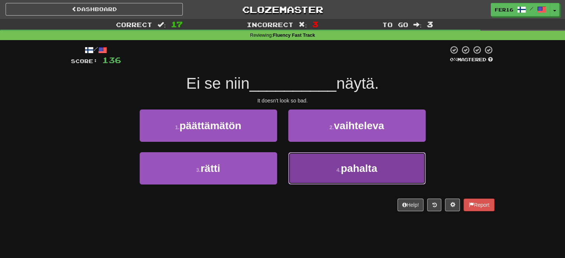
click at [295, 157] on button "4 . pahalta" at bounding box center [356, 168] width 137 height 32
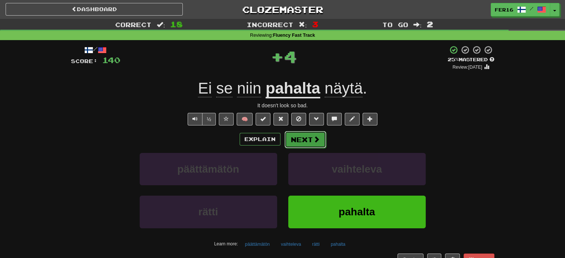
click at [306, 138] on button "Next" at bounding box center [305, 139] width 42 height 17
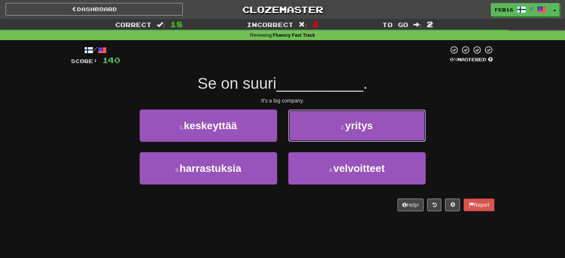
click at [306, 138] on button "2 . yritys" at bounding box center [356, 126] width 137 height 32
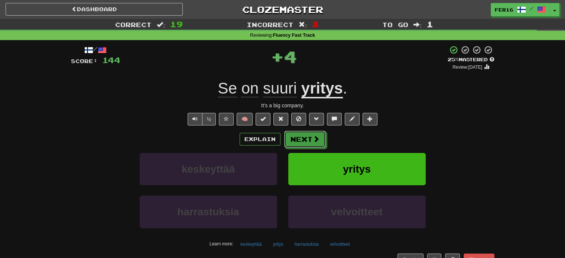
click at [306, 138] on button "Next" at bounding box center [305, 139] width 42 height 17
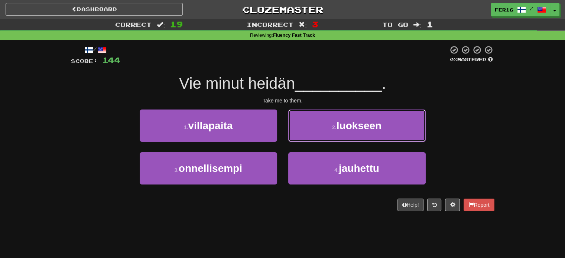
click at [306, 138] on button "2 . luokseen" at bounding box center [356, 126] width 137 height 32
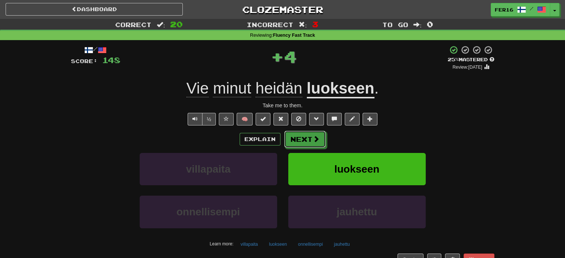
click at [306, 138] on button "Next" at bounding box center [305, 139] width 42 height 17
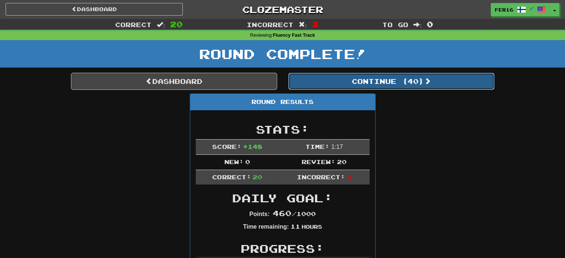
click at [345, 82] on button "Continue ( 40 )" at bounding box center [391, 81] width 206 height 17
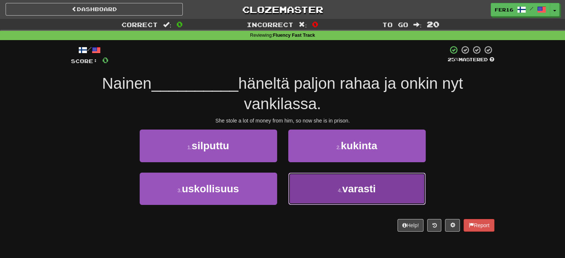
click at [358, 189] on span "varasti" at bounding box center [358, 189] width 33 height 12
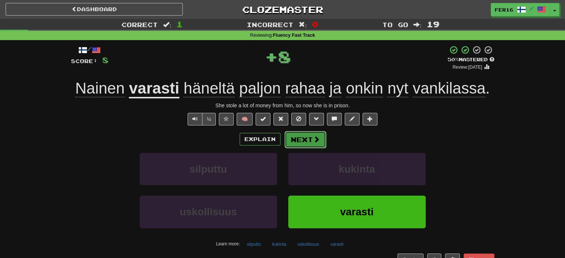
click at [313, 138] on span at bounding box center [316, 139] width 7 height 7
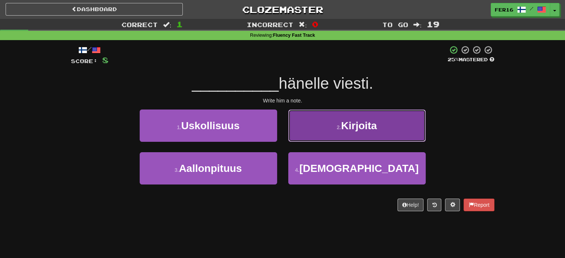
click at [315, 140] on button "2 . Kirjoita" at bounding box center [356, 126] width 137 height 32
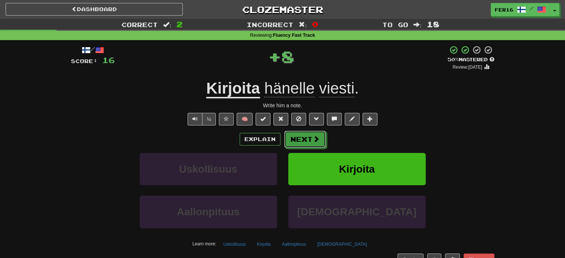
click at [315, 140] on span at bounding box center [316, 138] width 7 height 7
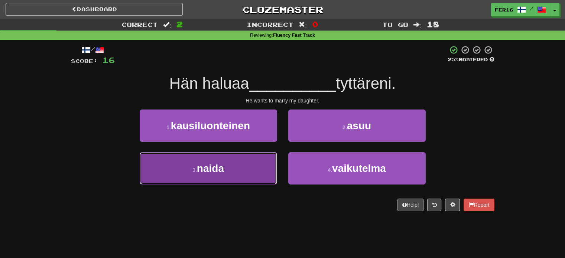
click at [258, 157] on button "3 . naida" at bounding box center [208, 168] width 137 height 32
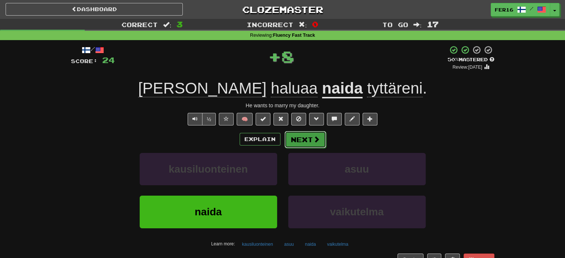
click at [290, 138] on button "Next" at bounding box center [305, 139] width 42 height 17
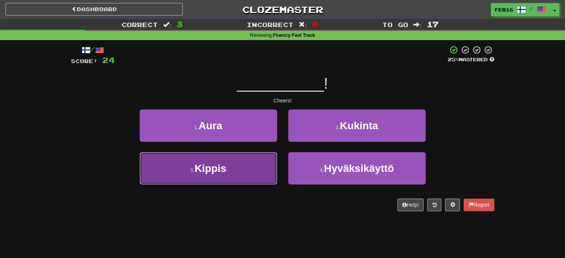
click at [249, 162] on button "3 . Kippis" at bounding box center [208, 168] width 137 height 32
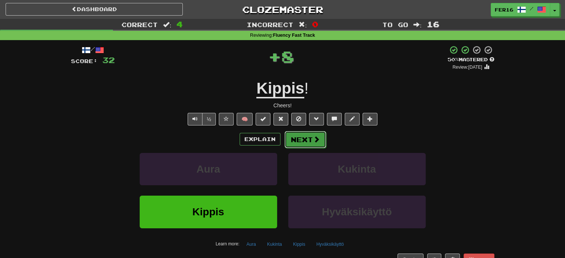
click at [291, 146] on button "Next" at bounding box center [305, 139] width 42 height 17
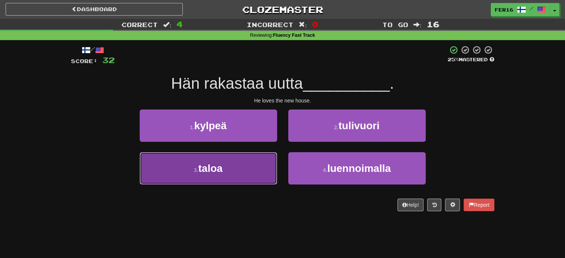
click at [234, 167] on button "3 . taloa" at bounding box center [208, 168] width 137 height 32
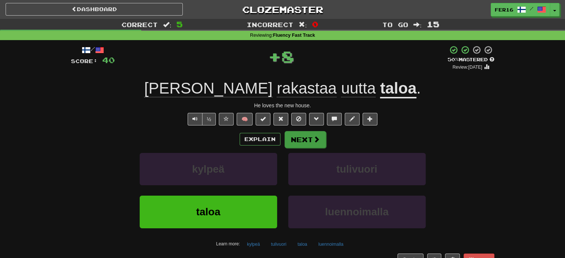
click at [283, 144] on div "Explain Next" at bounding box center [282, 139] width 423 height 17
click at [288, 143] on button "Next" at bounding box center [305, 139] width 42 height 17
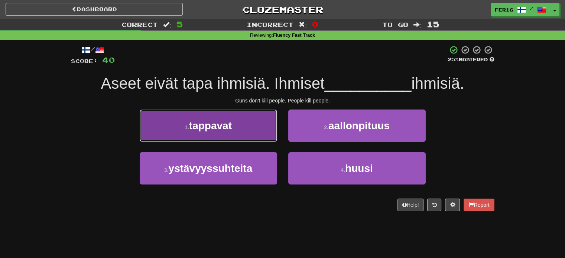
click at [267, 131] on button "1 . tappavat" at bounding box center [208, 126] width 137 height 32
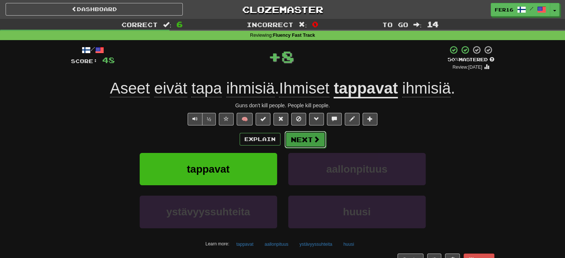
click at [295, 135] on button "Next" at bounding box center [305, 139] width 42 height 17
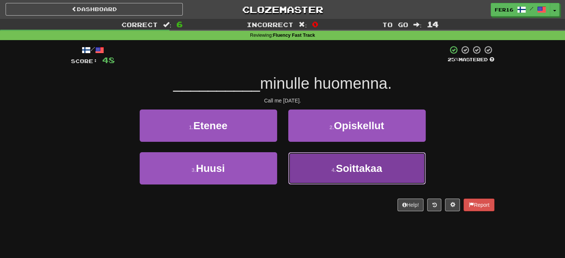
click at [309, 164] on button "4 . [GEOGRAPHIC_DATA]" at bounding box center [356, 168] width 137 height 32
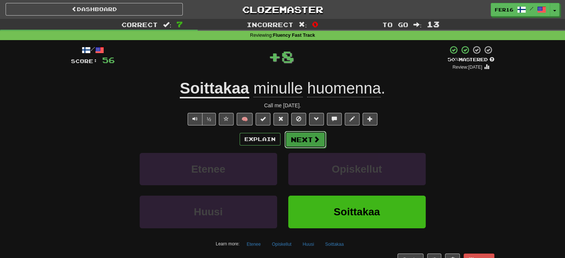
click at [299, 132] on button "Next" at bounding box center [305, 139] width 42 height 17
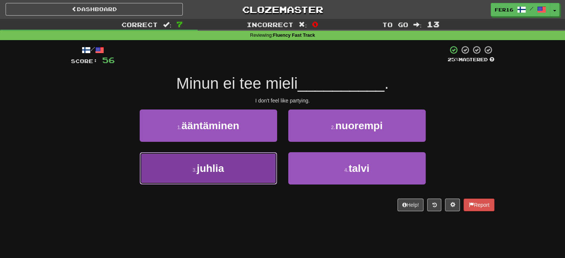
click at [251, 158] on button "3 . juhlia" at bounding box center [208, 168] width 137 height 32
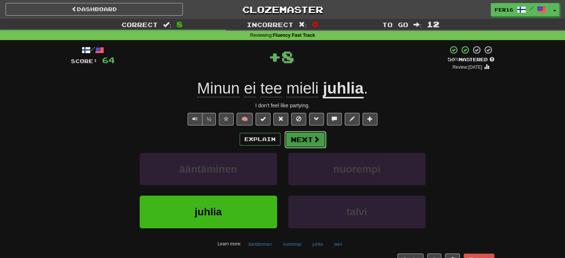
click at [294, 143] on button "Next" at bounding box center [305, 139] width 42 height 17
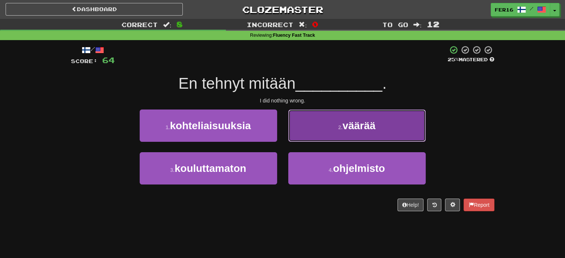
click at [300, 138] on button "2 . väärää" at bounding box center [356, 126] width 137 height 32
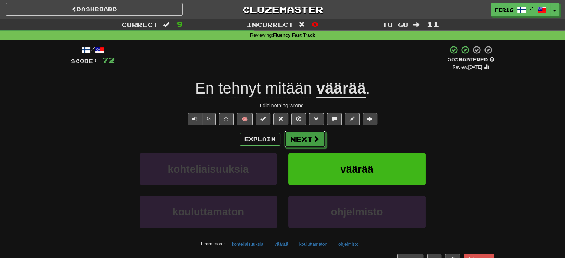
click at [300, 138] on button "Next" at bounding box center [305, 139] width 42 height 17
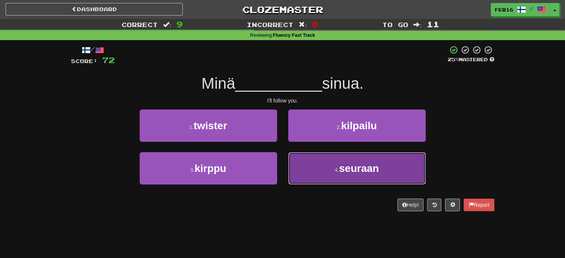
click at [305, 179] on button "4 . seuraan" at bounding box center [356, 168] width 137 height 32
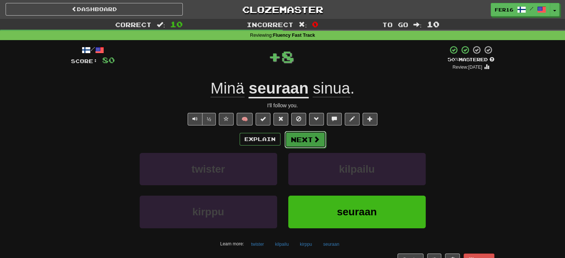
click at [306, 144] on button "Next" at bounding box center [305, 139] width 42 height 17
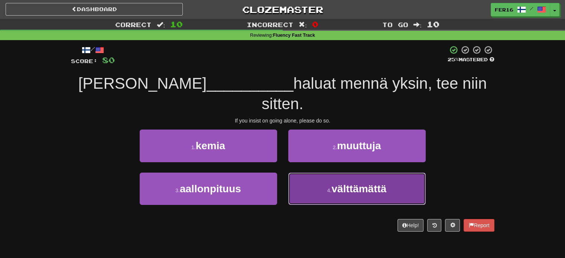
click at [312, 173] on button "4 . välttämättä" at bounding box center [356, 189] width 137 height 32
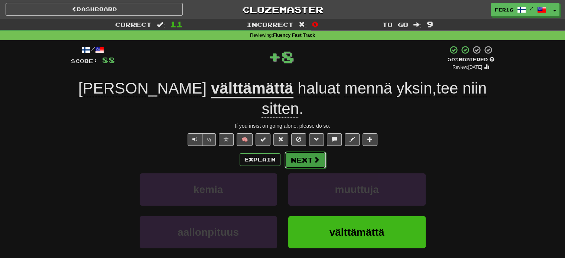
click at [301, 151] on button "Next" at bounding box center [305, 159] width 42 height 17
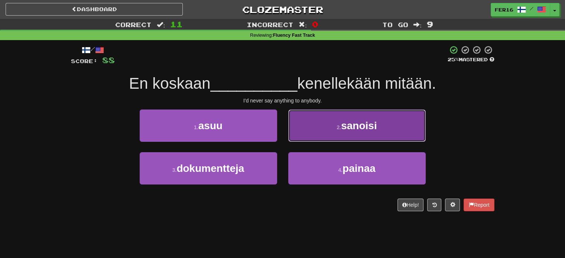
click at [323, 136] on button "2 . sanoisi" at bounding box center [356, 126] width 137 height 32
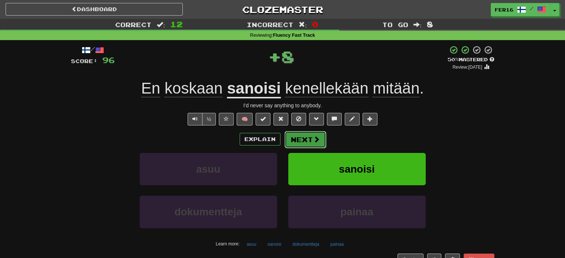
click at [313, 139] on span at bounding box center [316, 139] width 7 height 7
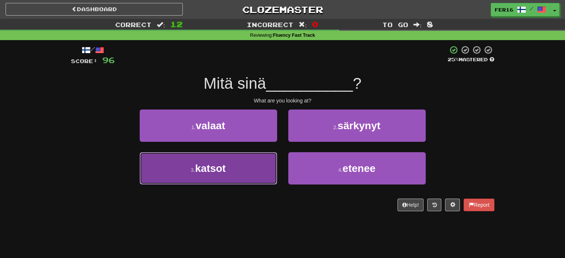
click at [251, 166] on button "3 . katsot" at bounding box center [208, 168] width 137 height 32
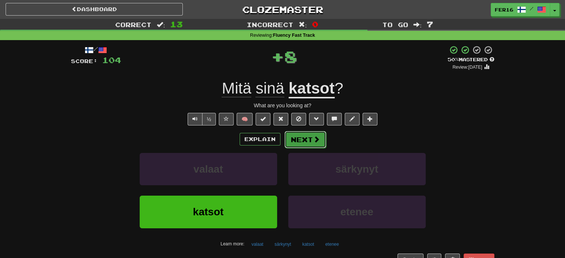
click at [295, 139] on button "Next" at bounding box center [305, 139] width 42 height 17
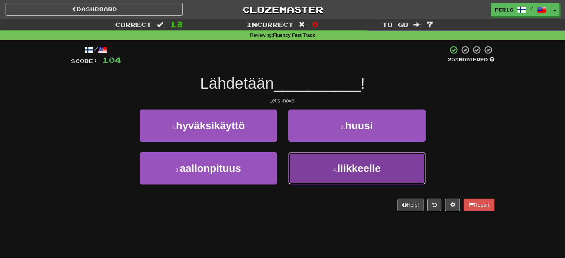
click at [333, 172] on small "4 ." at bounding box center [335, 170] width 4 height 6
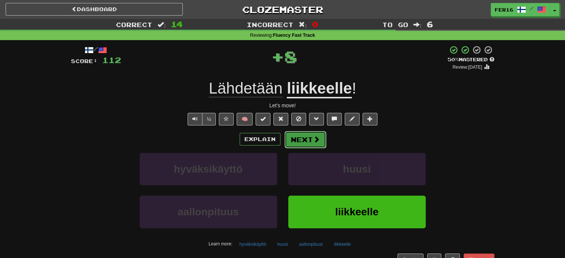
click at [307, 145] on button "Next" at bounding box center [305, 139] width 42 height 17
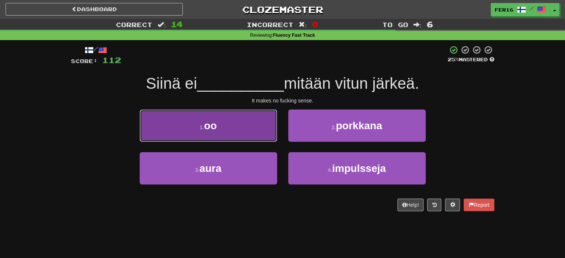
click at [261, 136] on button "1 . oo" at bounding box center [208, 126] width 137 height 32
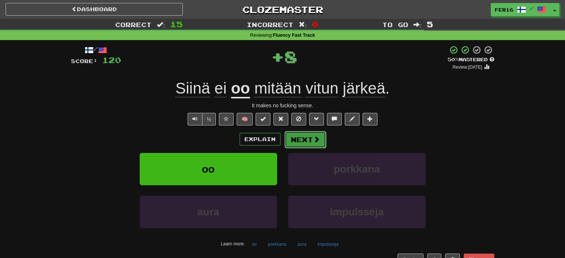
click at [293, 144] on button "Next" at bounding box center [305, 139] width 42 height 17
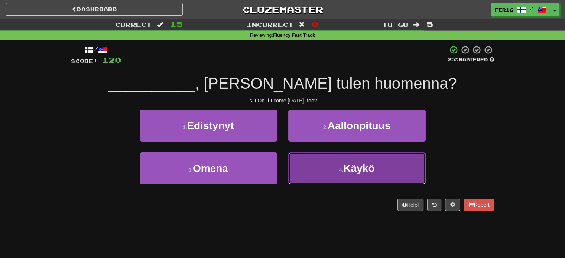
click at [316, 164] on button "4 . Käykö" at bounding box center [356, 168] width 137 height 32
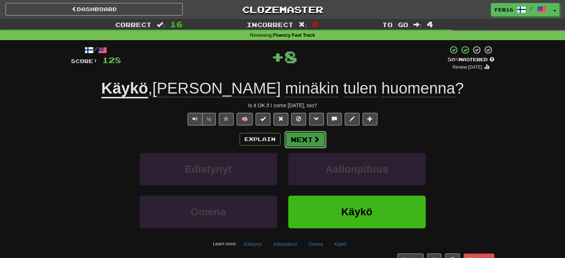
click at [303, 145] on button "Next" at bounding box center [305, 139] width 42 height 17
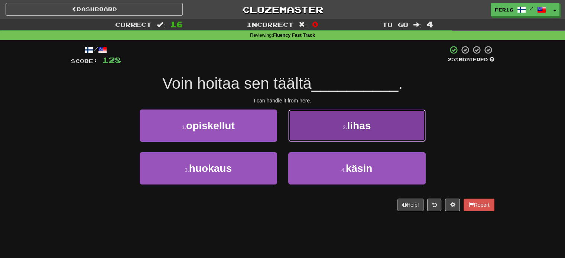
click at [302, 130] on button "2 . lihas" at bounding box center [356, 126] width 137 height 32
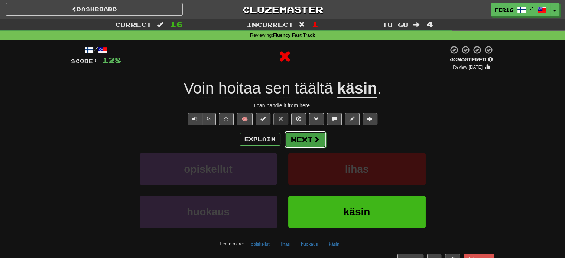
click at [307, 137] on button "Next" at bounding box center [305, 139] width 42 height 17
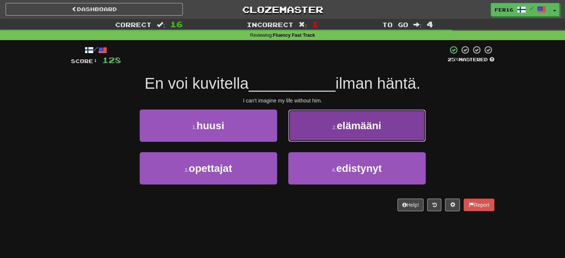
click at [315, 124] on button "2 . elämääni" at bounding box center [356, 126] width 137 height 32
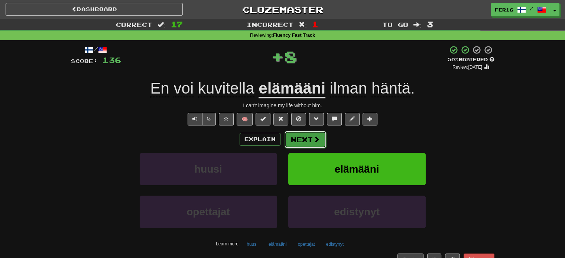
click at [308, 137] on button "Next" at bounding box center [305, 139] width 42 height 17
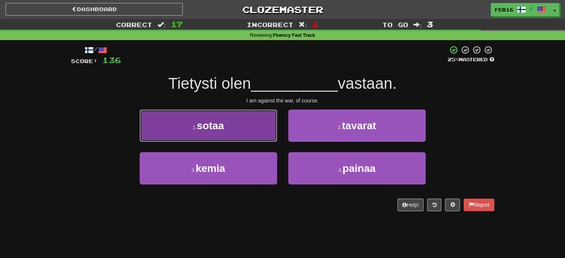
click at [272, 134] on button "1 . sotaa" at bounding box center [208, 126] width 137 height 32
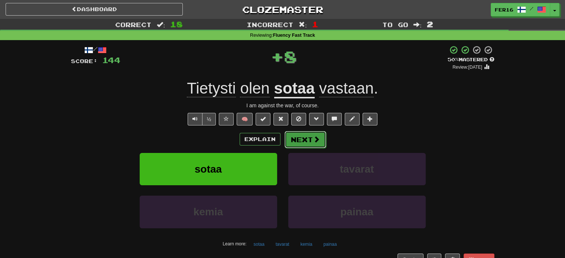
click at [295, 135] on button "Next" at bounding box center [305, 139] width 42 height 17
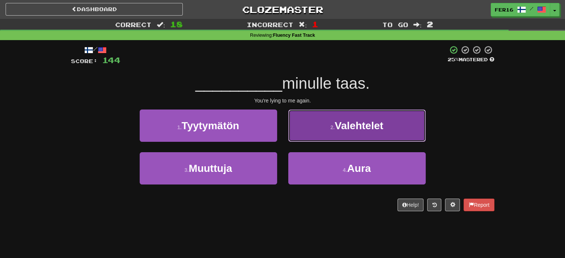
click at [319, 120] on button "2 . Valehtelet" at bounding box center [356, 126] width 137 height 32
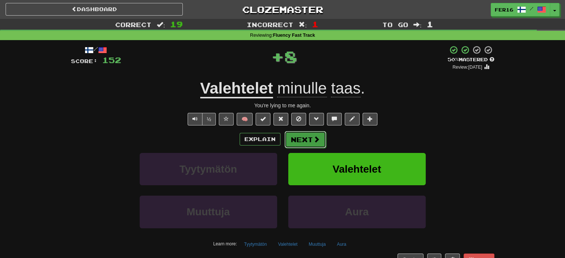
click at [311, 133] on button "Next" at bounding box center [305, 139] width 42 height 17
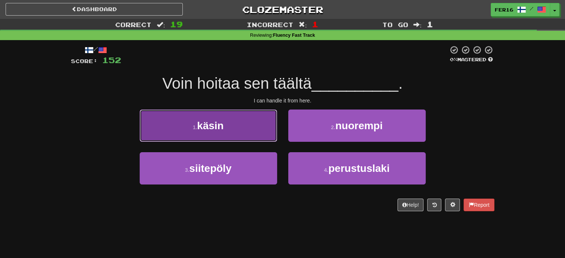
click at [255, 139] on button "1 . käsin" at bounding box center [208, 126] width 137 height 32
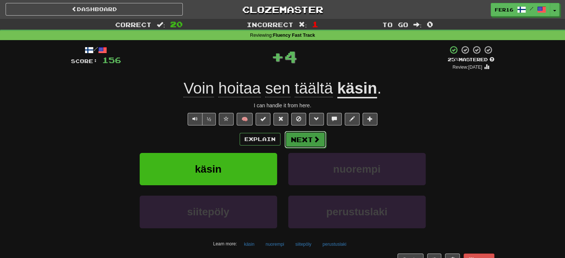
click at [288, 137] on button "Next" at bounding box center [305, 139] width 42 height 17
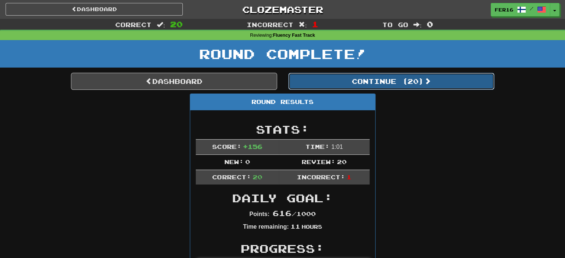
click at [337, 84] on button "Continue ( 20 )" at bounding box center [391, 81] width 206 height 17
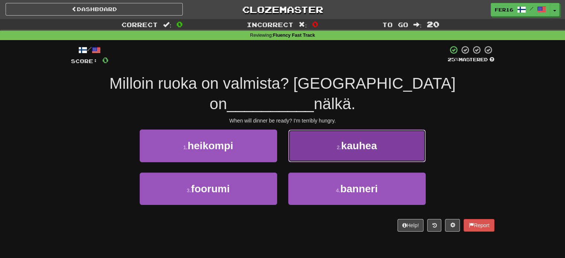
click at [297, 130] on button "2 . kauhea" at bounding box center [356, 146] width 137 height 32
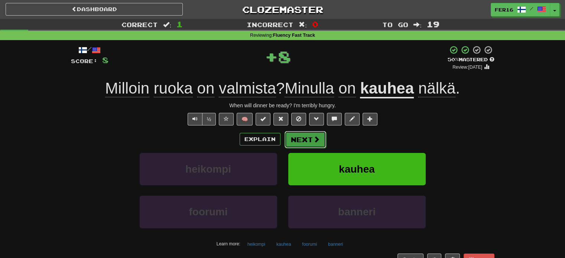
click at [300, 141] on button "Next" at bounding box center [305, 139] width 42 height 17
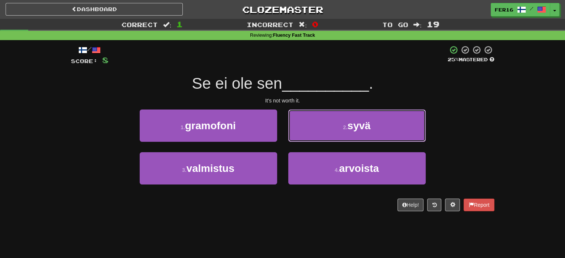
click at [300, 141] on button "2 . syvä" at bounding box center [356, 126] width 137 height 32
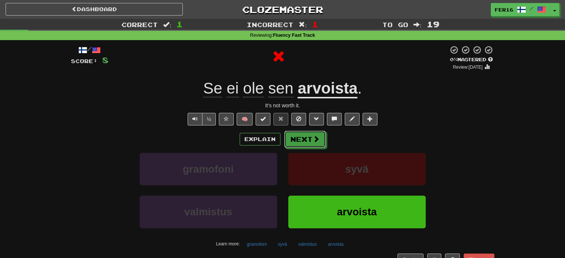
click at [300, 141] on button "Next" at bounding box center [305, 139] width 42 height 17
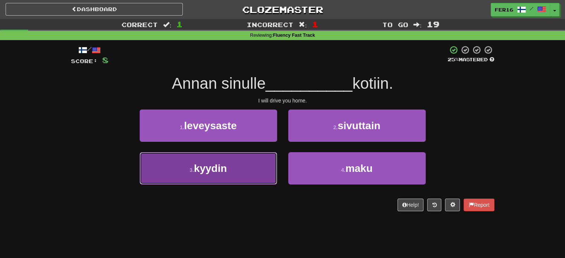
click at [249, 168] on button "3 . kyydin" at bounding box center [208, 168] width 137 height 32
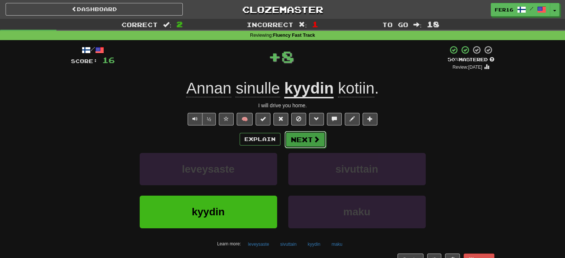
click at [306, 140] on button "Next" at bounding box center [305, 139] width 42 height 17
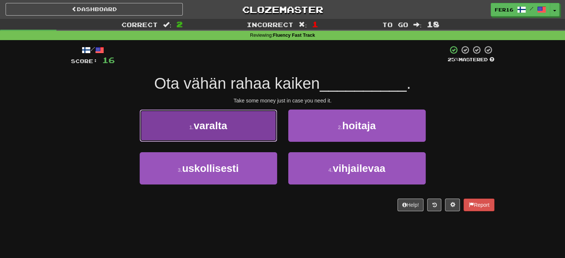
click at [259, 134] on button "1 . varalta" at bounding box center [208, 126] width 137 height 32
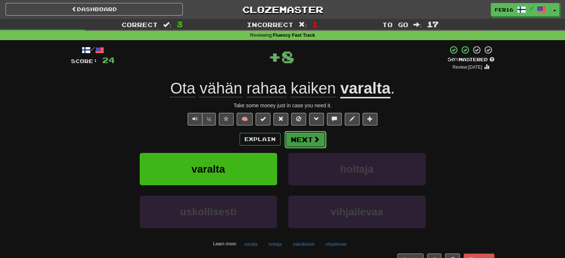
click at [297, 135] on button "Next" at bounding box center [305, 139] width 42 height 17
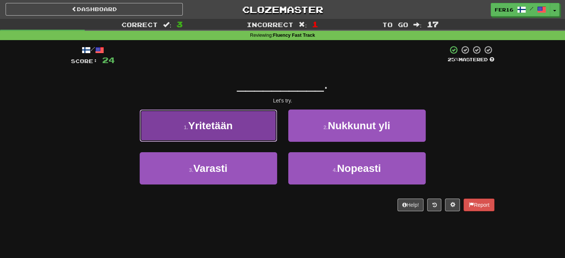
click at [260, 138] on button "1 . Yritetään" at bounding box center [208, 126] width 137 height 32
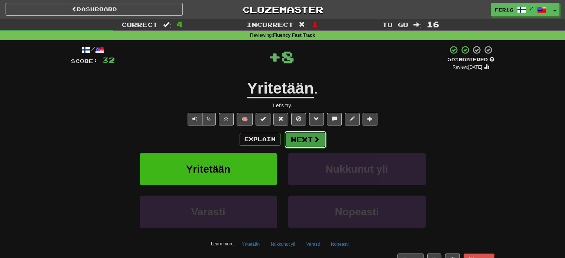
click at [299, 146] on button "Next" at bounding box center [305, 139] width 42 height 17
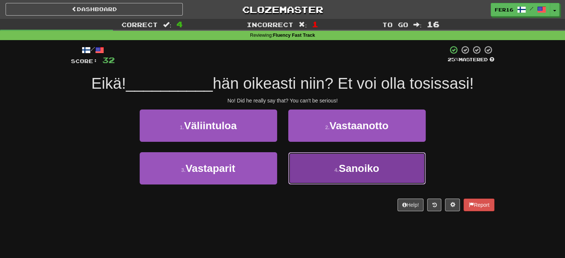
click at [302, 166] on button "4 . [GEOGRAPHIC_DATA]" at bounding box center [356, 168] width 137 height 32
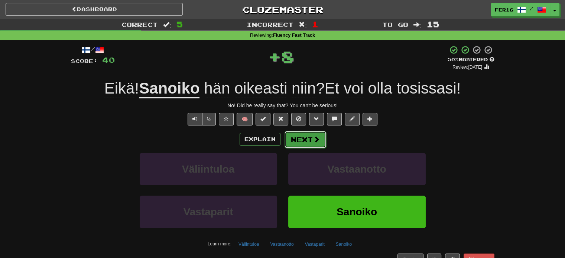
click at [300, 141] on button "Next" at bounding box center [305, 139] width 42 height 17
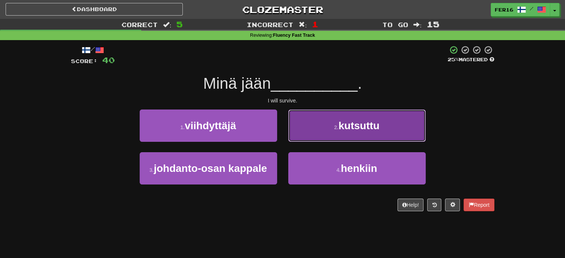
click at [298, 136] on button "2 . kutsuttu" at bounding box center [356, 126] width 137 height 32
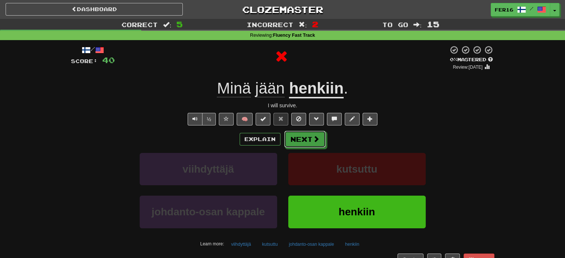
click at [298, 136] on button "Next" at bounding box center [305, 139] width 42 height 17
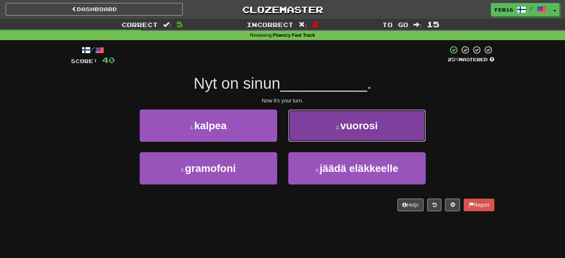
click at [317, 133] on button "2 . vuorosi" at bounding box center [356, 126] width 137 height 32
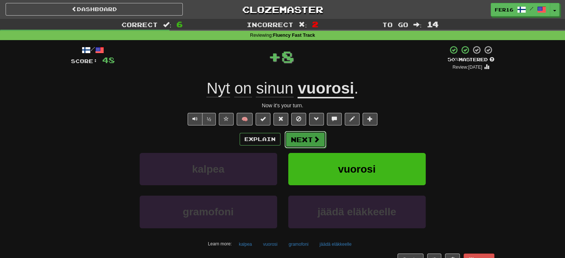
click at [298, 142] on button "Next" at bounding box center [305, 139] width 42 height 17
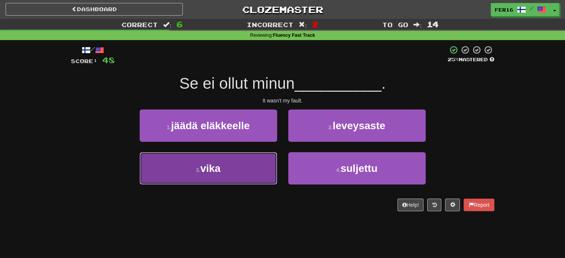
click at [273, 163] on button "3 . vika" at bounding box center [208, 168] width 137 height 32
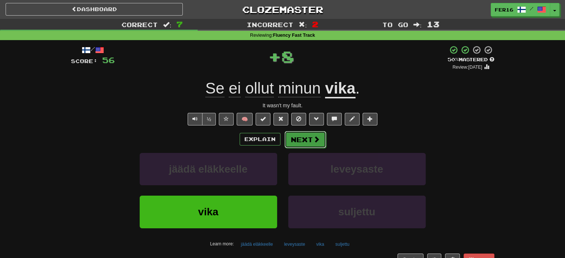
click at [306, 131] on button "Next" at bounding box center [305, 139] width 42 height 17
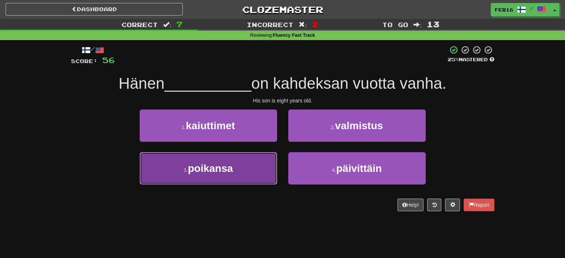
click at [245, 159] on button "3 . poikansa" at bounding box center [208, 168] width 137 height 32
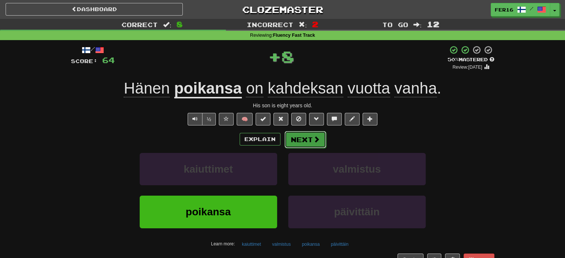
click at [288, 138] on button "Next" at bounding box center [305, 139] width 42 height 17
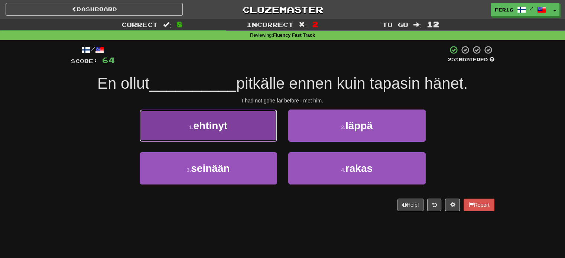
click at [254, 136] on button "1 . ehtinyt" at bounding box center [208, 126] width 137 height 32
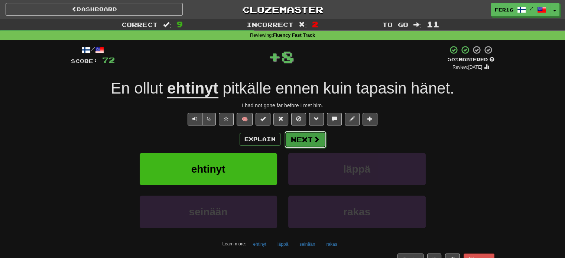
click at [300, 147] on button "Next" at bounding box center [305, 139] width 42 height 17
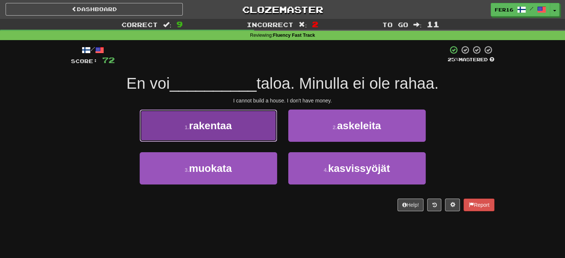
click at [267, 134] on button "1 . rakentaa" at bounding box center [208, 126] width 137 height 32
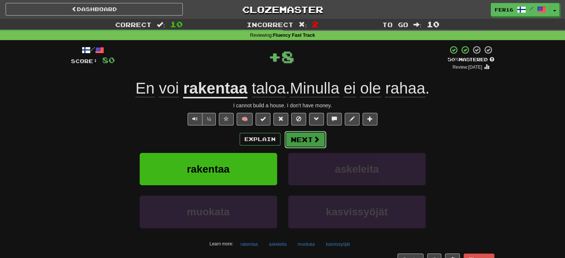
click at [295, 137] on button "Next" at bounding box center [305, 139] width 42 height 17
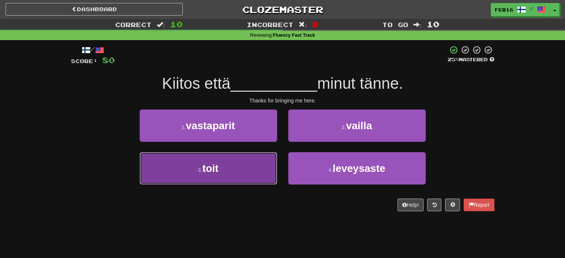
click at [235, 169] on button "3 . toit" at bounding box center [208, 168] width 137 height 32
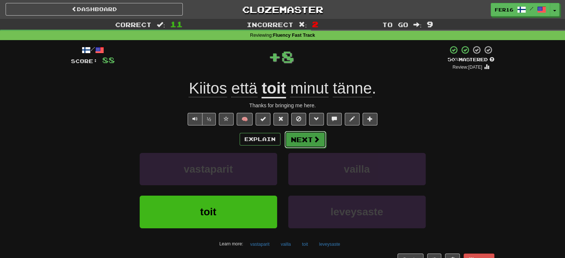
click at [318, 141] on span at bounding box center [316, 139] width 7 height 7
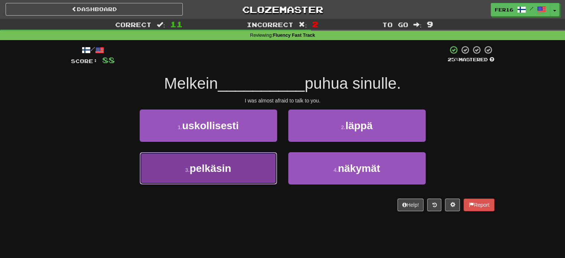
click at [245, 168] on button "3 . pelkäsin" at bounding box center [208, 168] width 137 height 32
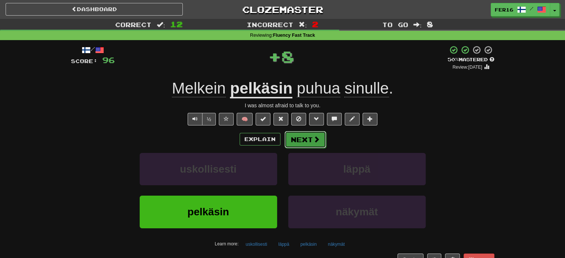
click at [318, 138] on span at bounding box center [316, 139] width 7 height 7
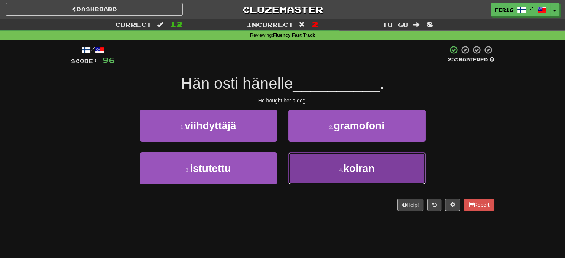
click at [337, 159] on button "4 . koiran" at bounding box center [356, 168] width 137 height 32
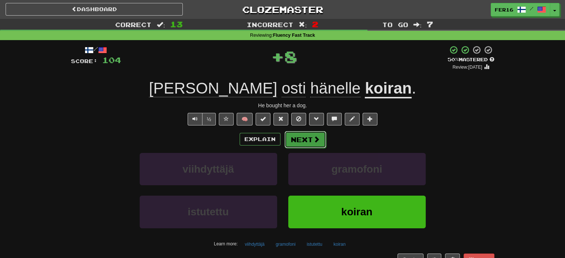
click at [297, 134] on button "Next" at bounding box center [305, 139] width 42 height 17
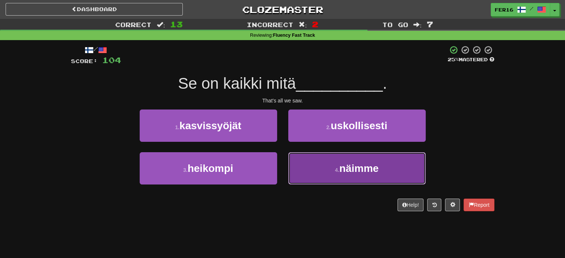
click at [335, 170] on small "4 ." at bounding box center [337, 170] width 4 height 6
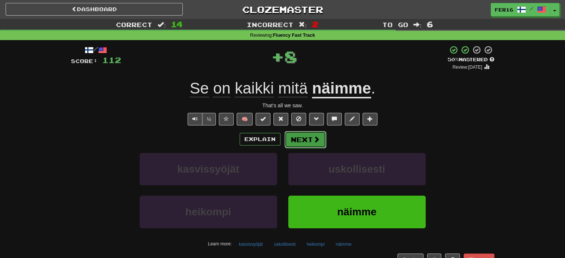
click at [312, 147] on button "Next" at bounding box center [305, 139] width 42 height 17
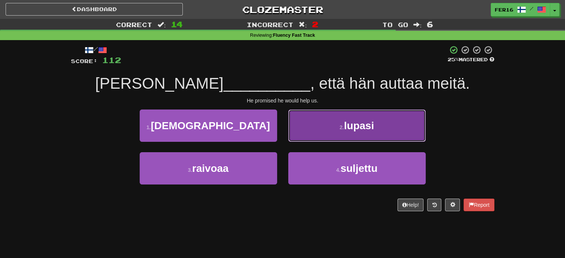
click at [342, 133] on button "2 . lupasi" at bounding box center [356, 126] width 137 height 32
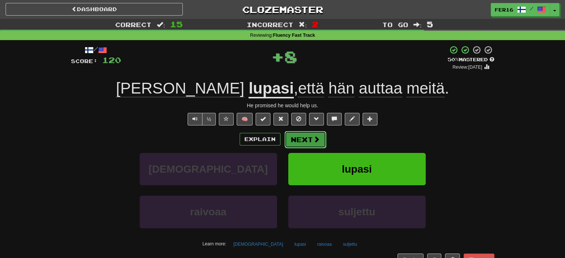
click at [324, 136] on button "Next" at bounding box center [305, 139] width 42 height 17
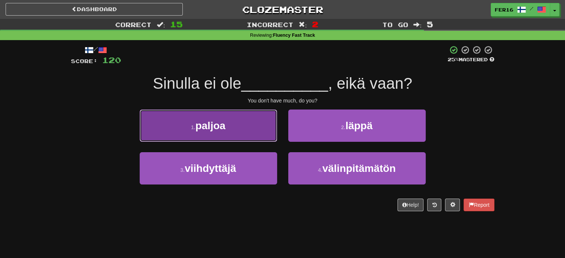
click at [241, 128] on button "1 . paljoa" at bounding box center [208, 126] width 137 height 32
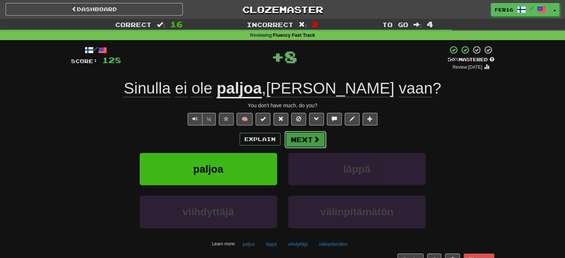
click at [304, 138] on button "Next" at bounding box center [305, 139] width 42 height 17
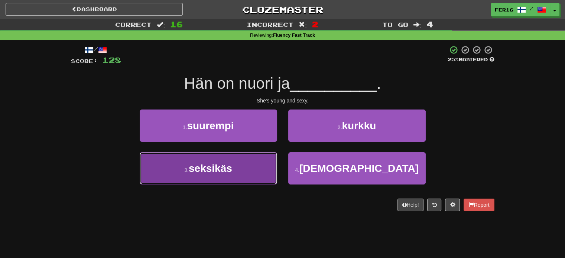
click at [251, 184] on button "3 . seksikäs" at bounding box center [208, 168] width 137 height 32
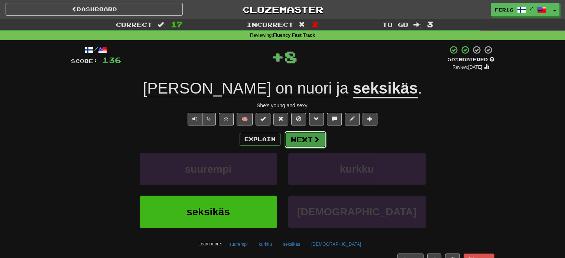
click at [297, 142] on button "Next" at bounding box center [305, 139] width 42 height 17
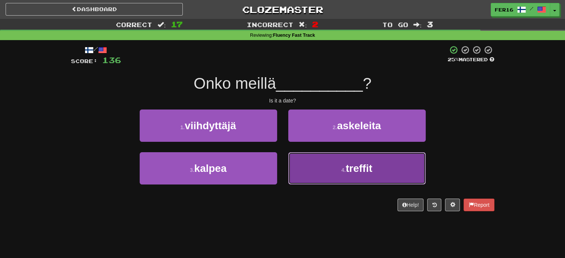
click at [354, 160] on button "4 . treffit" at bounding box center [356, 168] width 137 height 32
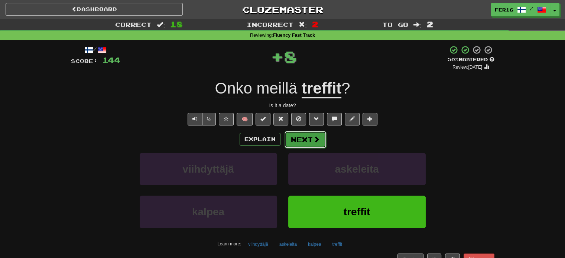
click at [297, 140] on button "Next" at bounding box center [305, 139] width 42 height 17
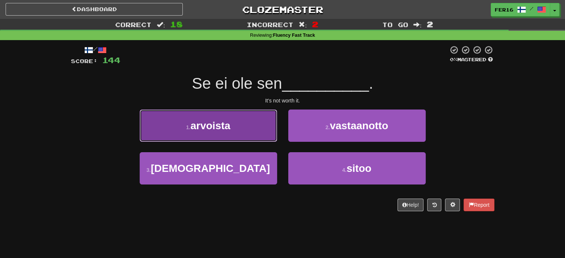
click at [227, 131] on button "1 . arvoista" at bounding box center [208, 126] width 137 height 32
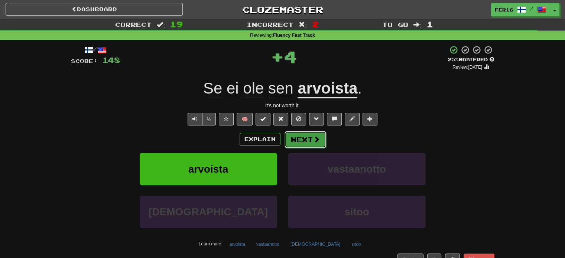
click at [297, 144] on button "Next" at bounding box center [305, 139] width 42 height 17
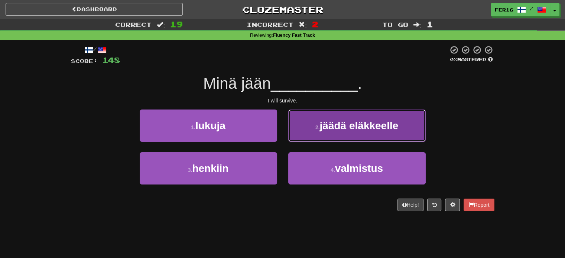
click at [328, 135] on button "2 . jäädä eläkkeelle" at bounding box center [356, 126] width 137 height 32
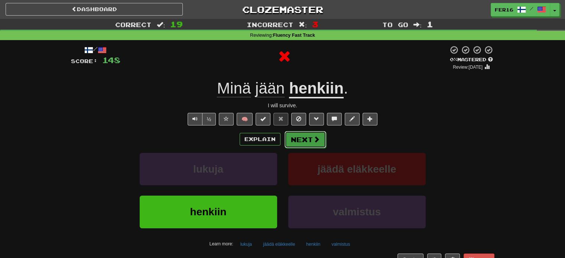
click at [313, 141] on span at bounding box center [316, 139] width 7 height 7
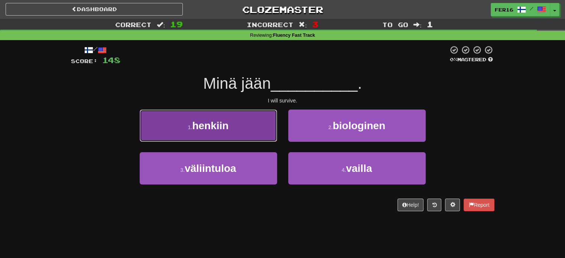
click at [233, 120] on button "1 . henkiin" at bounding box center [208, 126] width 137 height 32
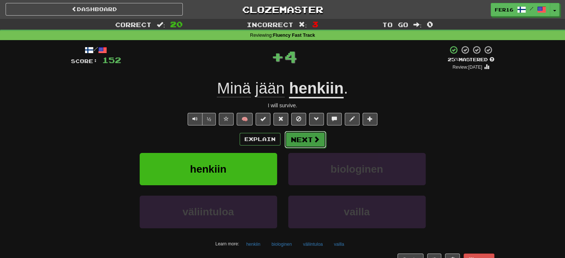
click at [302, 141] on button "Next" at bounding box center [305, 139] width 42 height 17
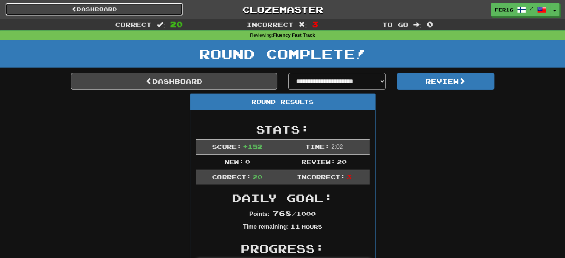
click at [123, 9] on link "Dashboard" at bounding box center [94, 9] width 177 height 13
